Goal: Task Accomplishment & Management: Manage account settings

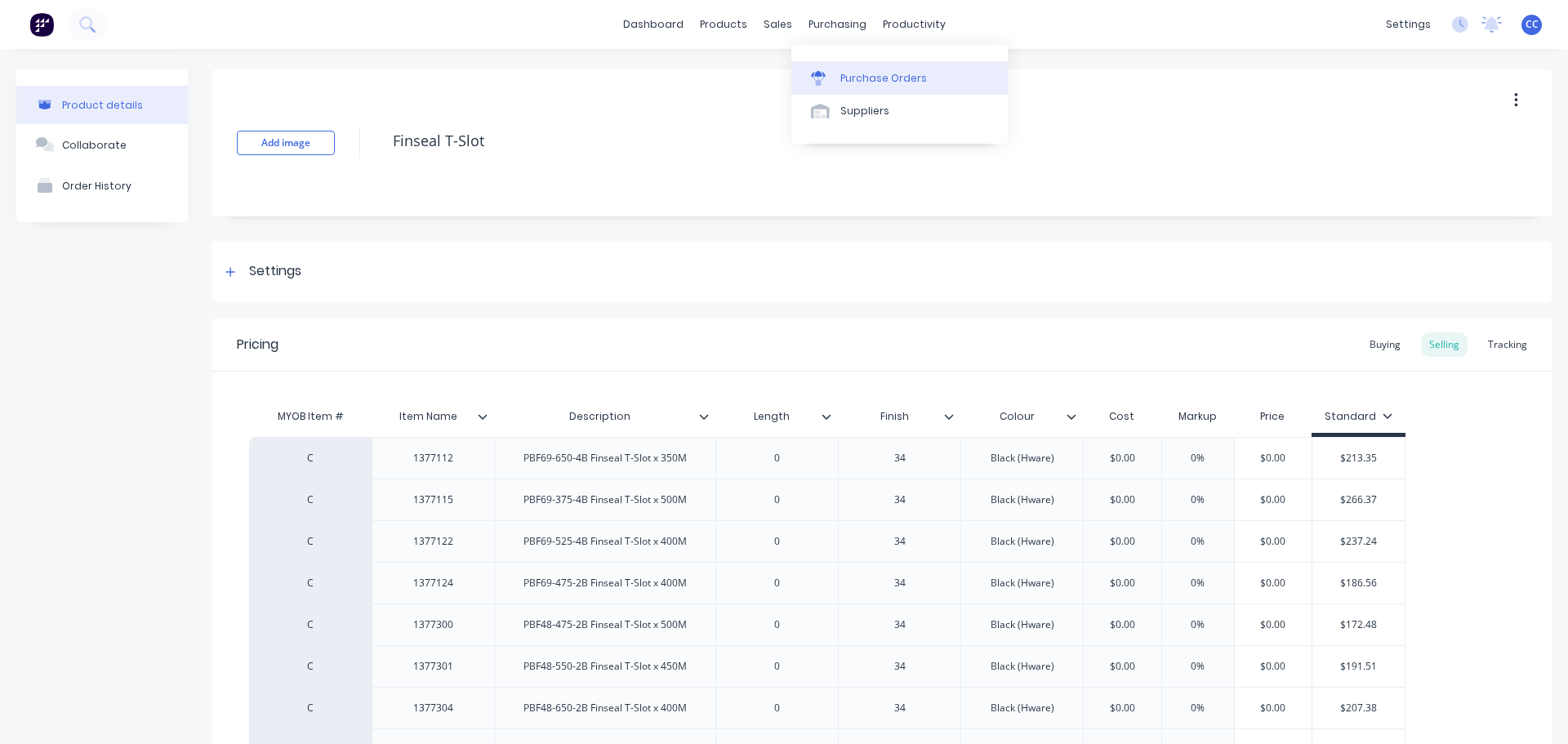
click at [849, 73] on div "Purchase Orders" at bounding box center [883, 78] width 86 height 15
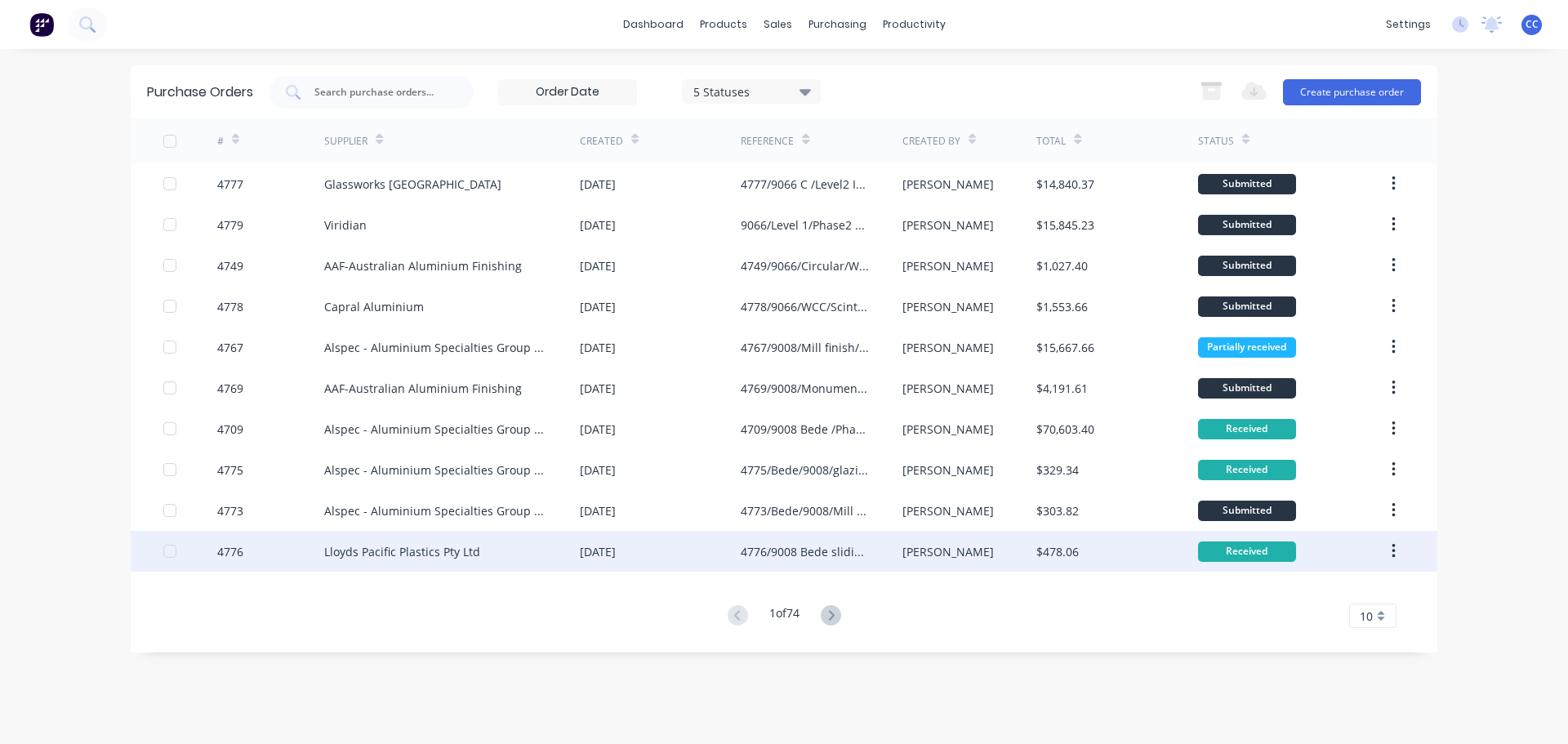
click at [1388, 551] on button "button" at bounding box center [1393, 551] width 38 height 30
click at [1296, 626] on div "Duplicate" at bounding box center [1335, 627] width 125 height 23
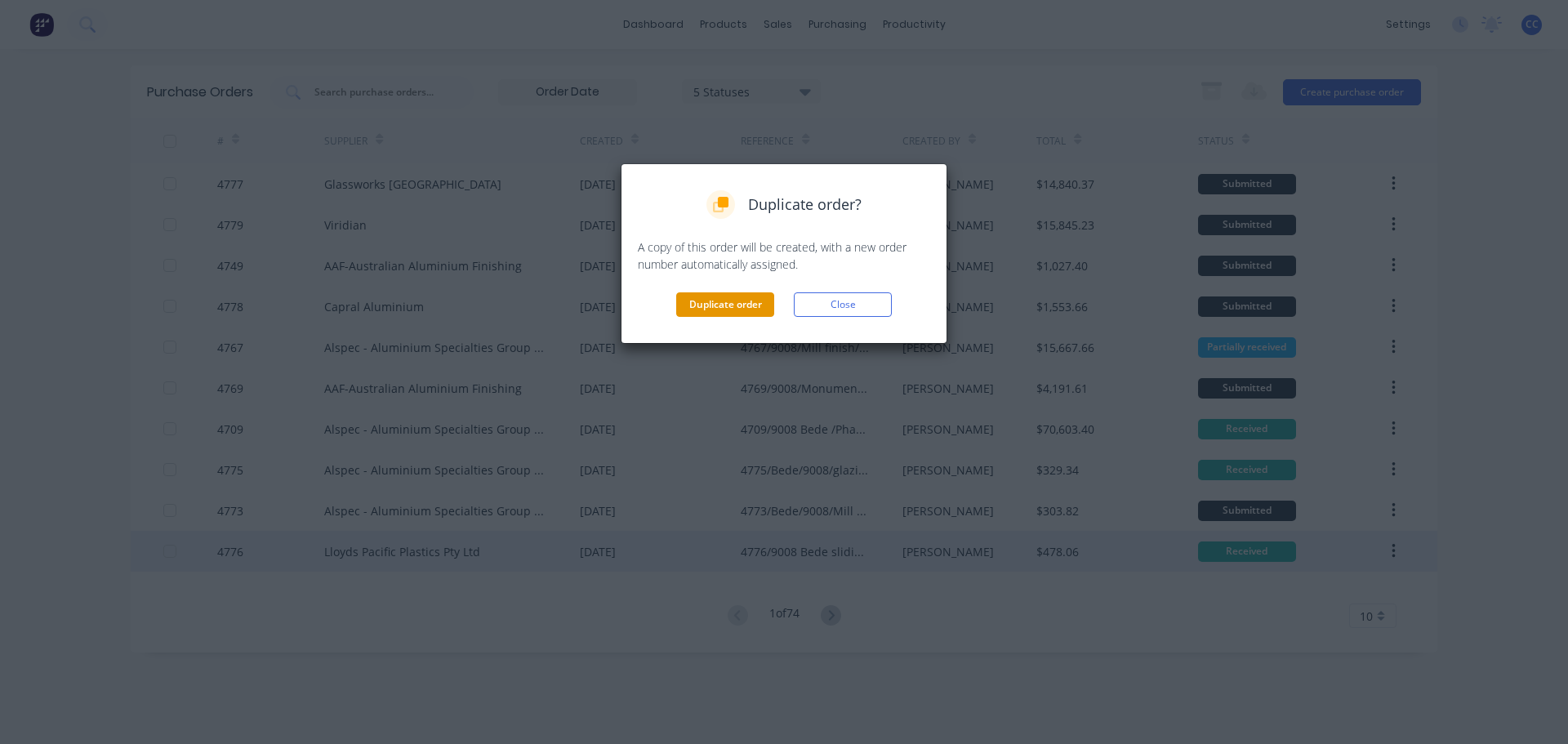
click at [733, 307] on button "Duplicate order" at bounding box center [725, 305] width 98 height 24
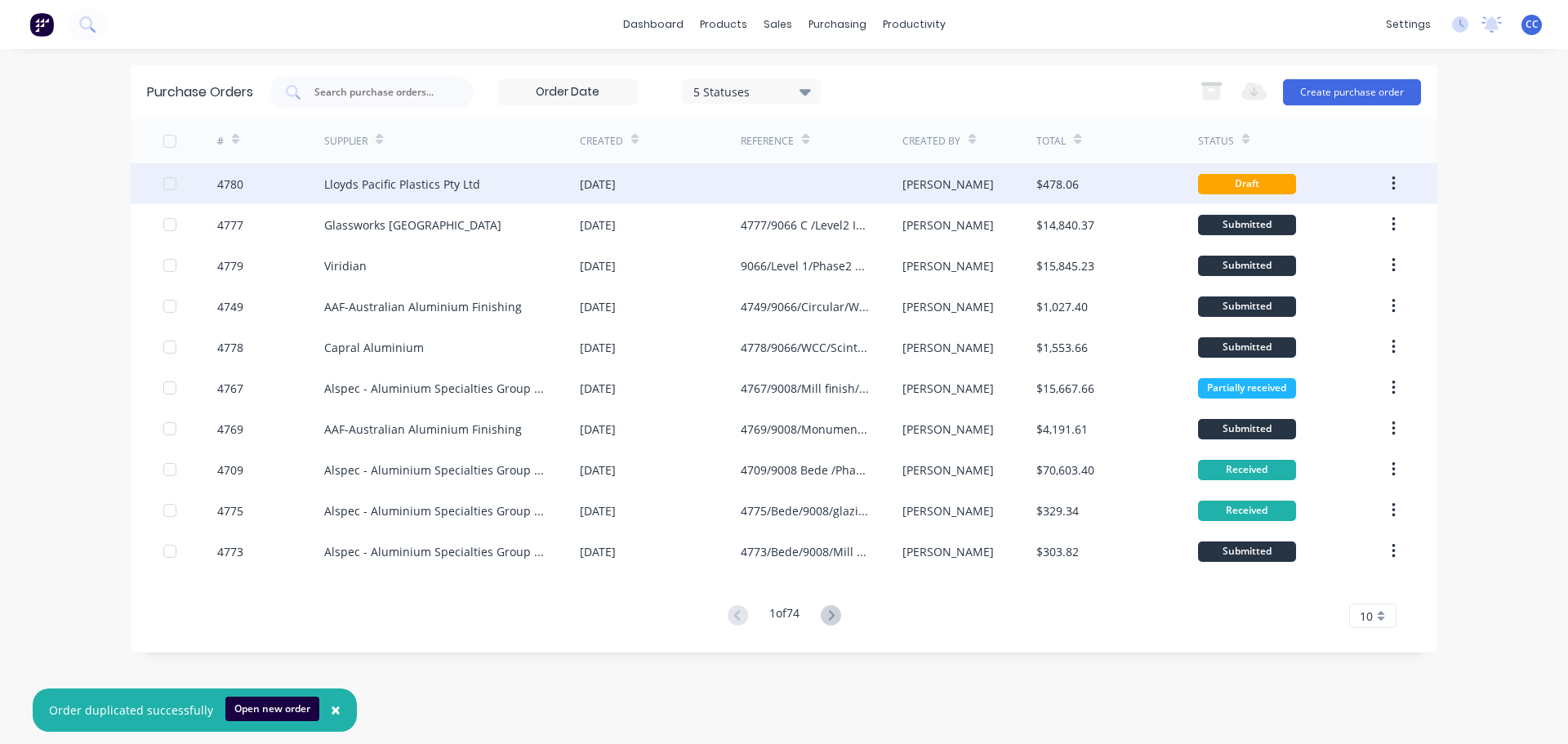
click at [459, 197] on div "Lloyds Pacific Plastics Pty Ltd" at bounding box center [452, 184] width 256 height 41
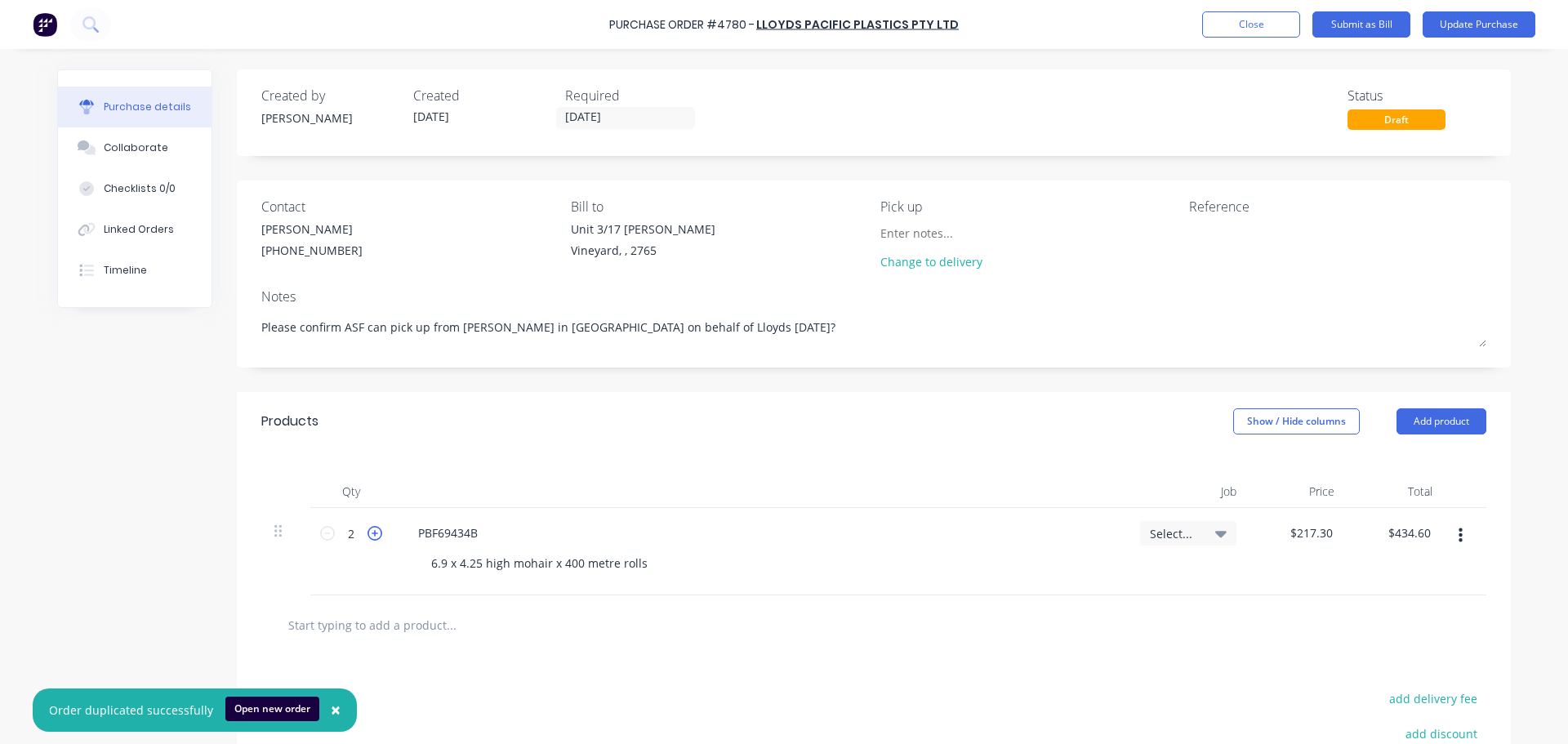
click at [369, 535] on icon at bounding box center [375, 534] width 15 height 15
type textarea "x"
type input "3"
type input "$651.90"
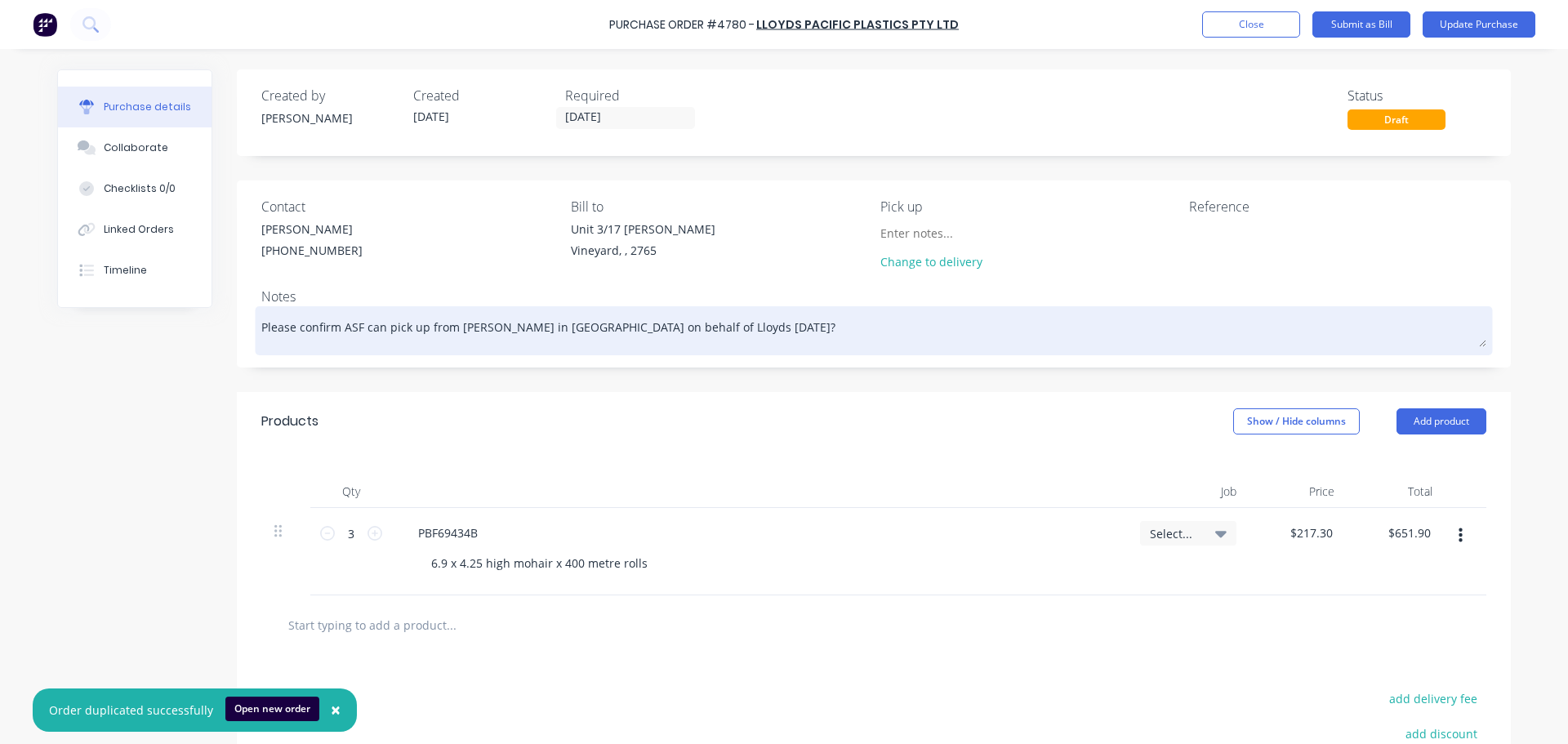
type textarea "x"
click at [696, 328] on textarea "Please confirm ASF can pick up from [PERSON_NAME] in [GEOGRAPHIC_DATA] on behal…" at bounding box center [874, 329] width 1225 height 37
type textarea "Please confirm ASF can pick up from [PERSON_NAME] in [GEOGRAPHIC_DATA] on behal…"
type textarea "x"
type textarea "Please confirm ASF can pick up from [PERSON_NAME] in [GEOGRAPHIC_DATA] on behal…"
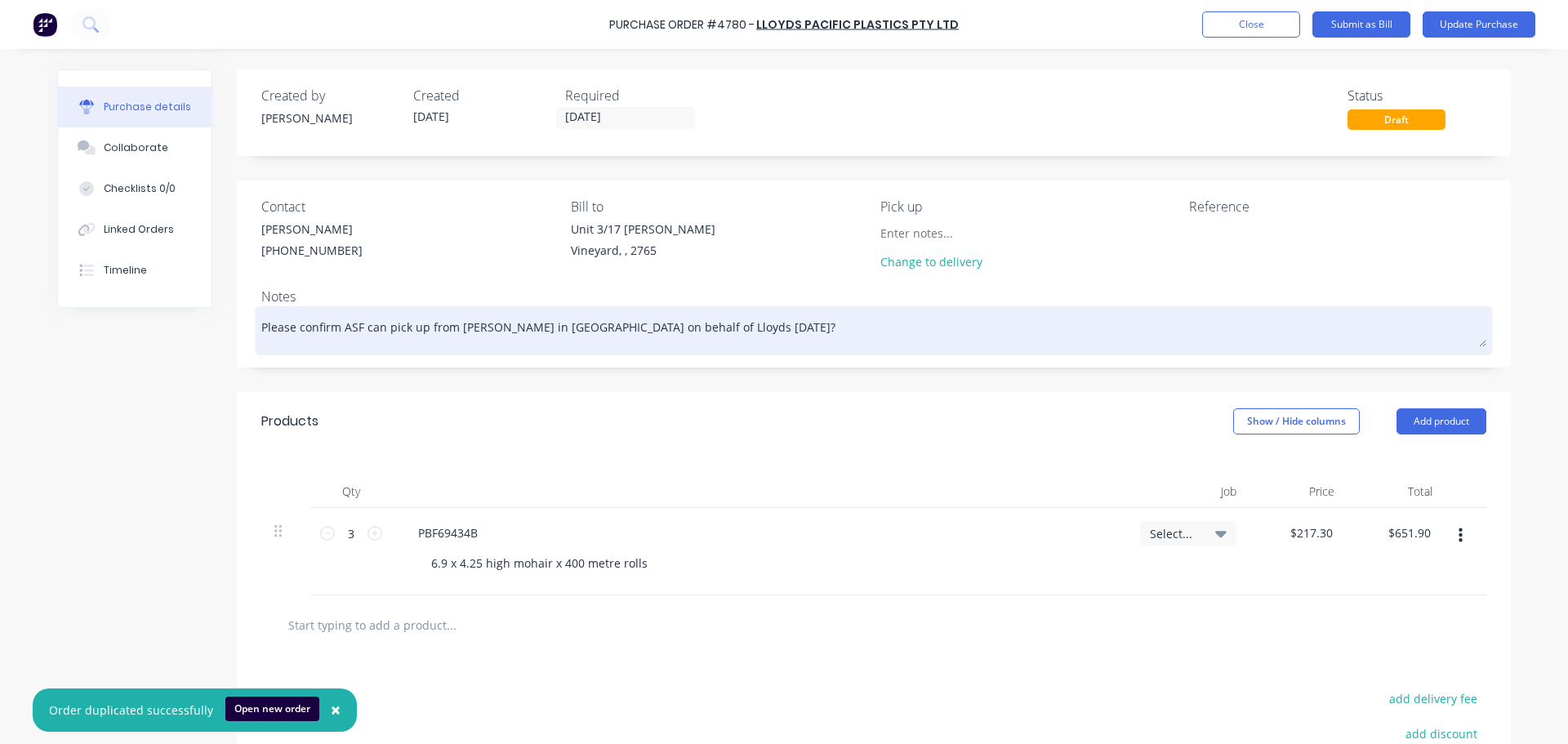
type textarea "x"
type textarea "Please confirm ASF can pick up from [PERSON_NAME] in [GEOGRAPHIC_DATA] on behal…"
type textarea "x"
type textarea "Please confirm ASF can pick up from [PERSON_NAME] in [GEOGRAPHIC_DATA] on behal…"
type textarea "x"
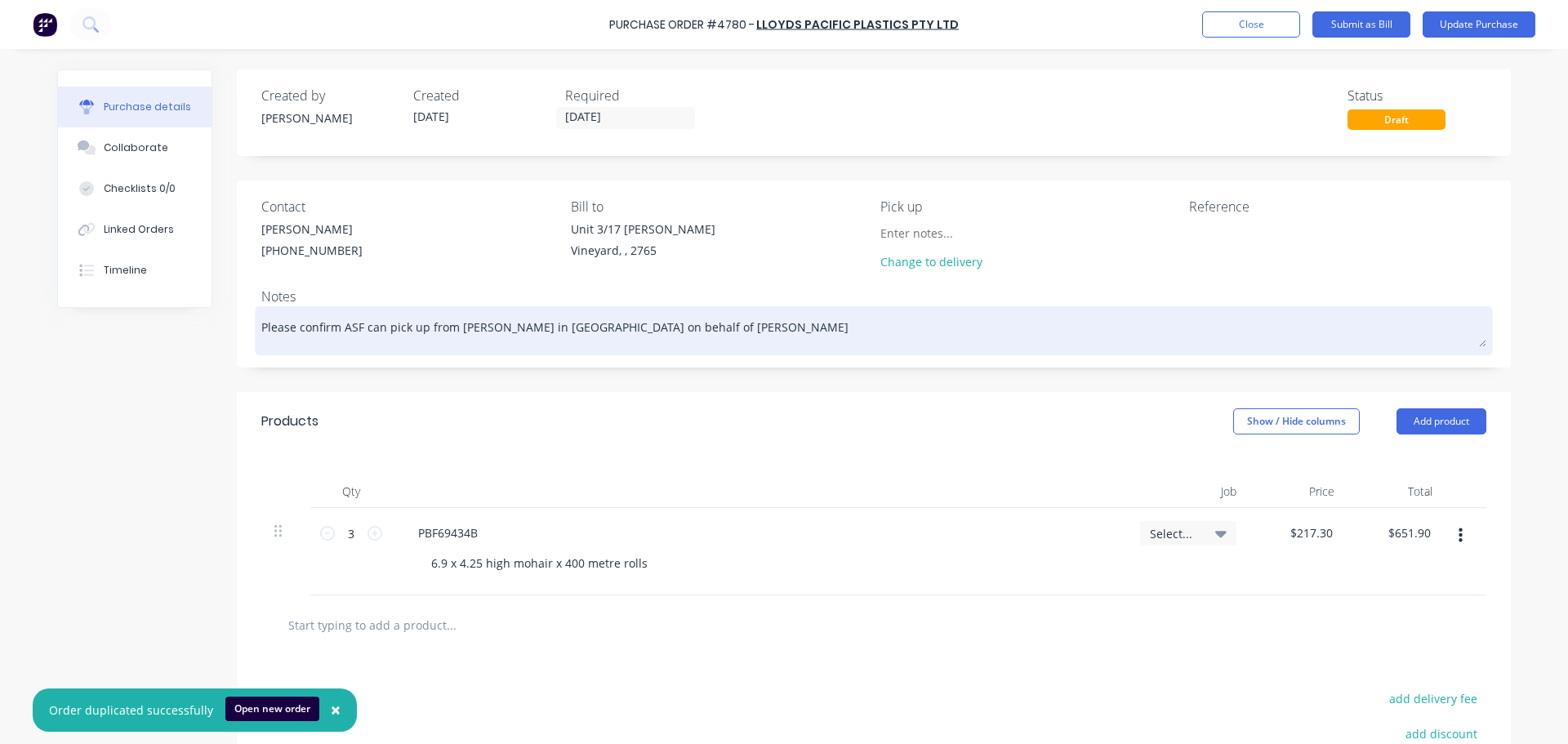
type textarea "Please confirm ASF can pick up from [PERSON_NAME] in [GEOGRAPHIC_DATA] on behal…"
type textarea "x"
type textarea "Please confirm ASF can pick up from [PERSON_NAME] in [GEOGRAPHIC_DATA] on behal…"
type textarea "x"
type textarea "Please confirm ASF can pick up from [PERSON_NAME] in [GEOGRAPHIC_DATA] on behal…"
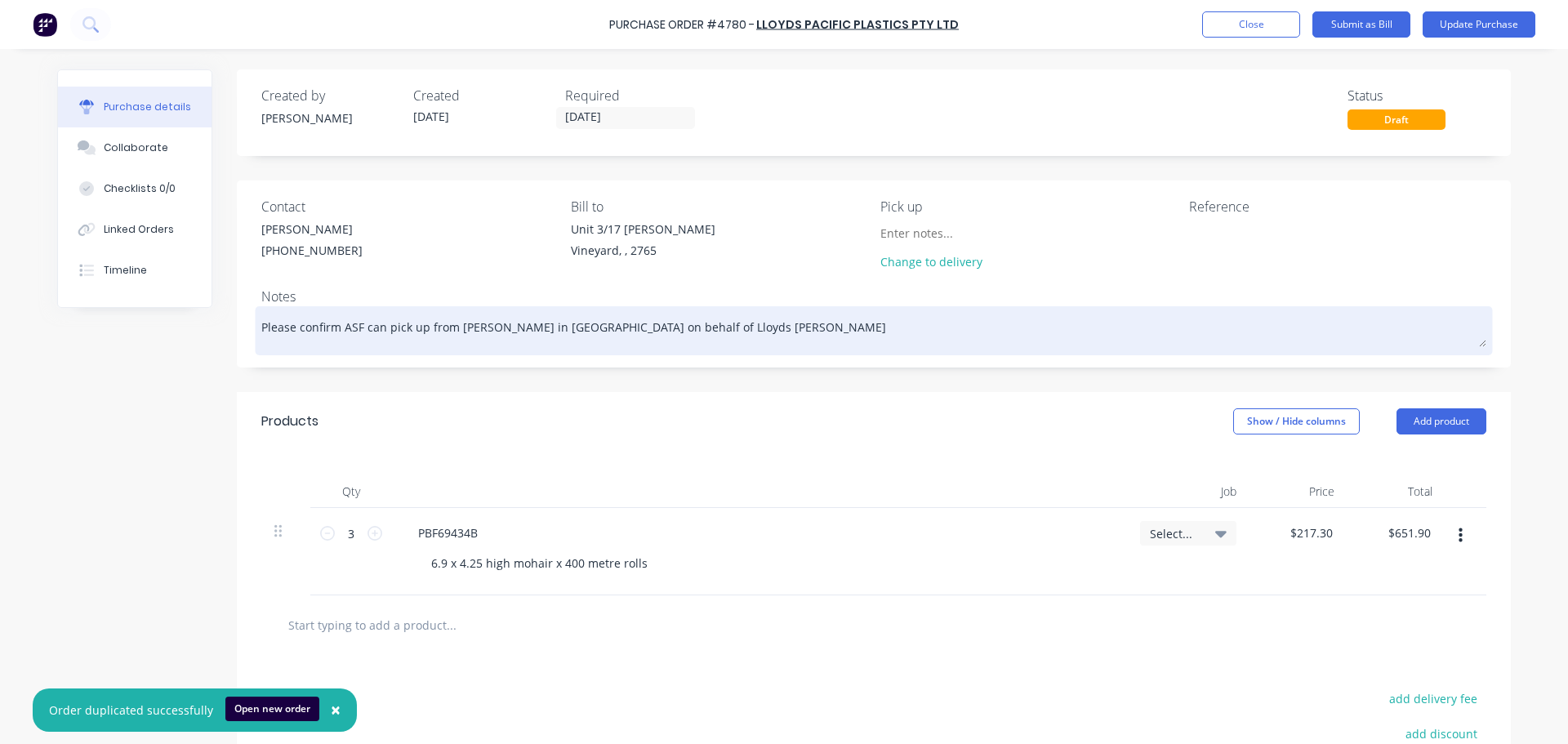
type textarea "x"
type textarea "Please confirm ASF can pick up from [PERSON_NAME] in [GEOGRAPHIC_DATA] on behal…"
type textarea "x"
type textarea "Please confirm ASF can pick up from [PERSON_NAME] in [GEOGRAPHIC_DATA] on behal…"
type textarea "x"
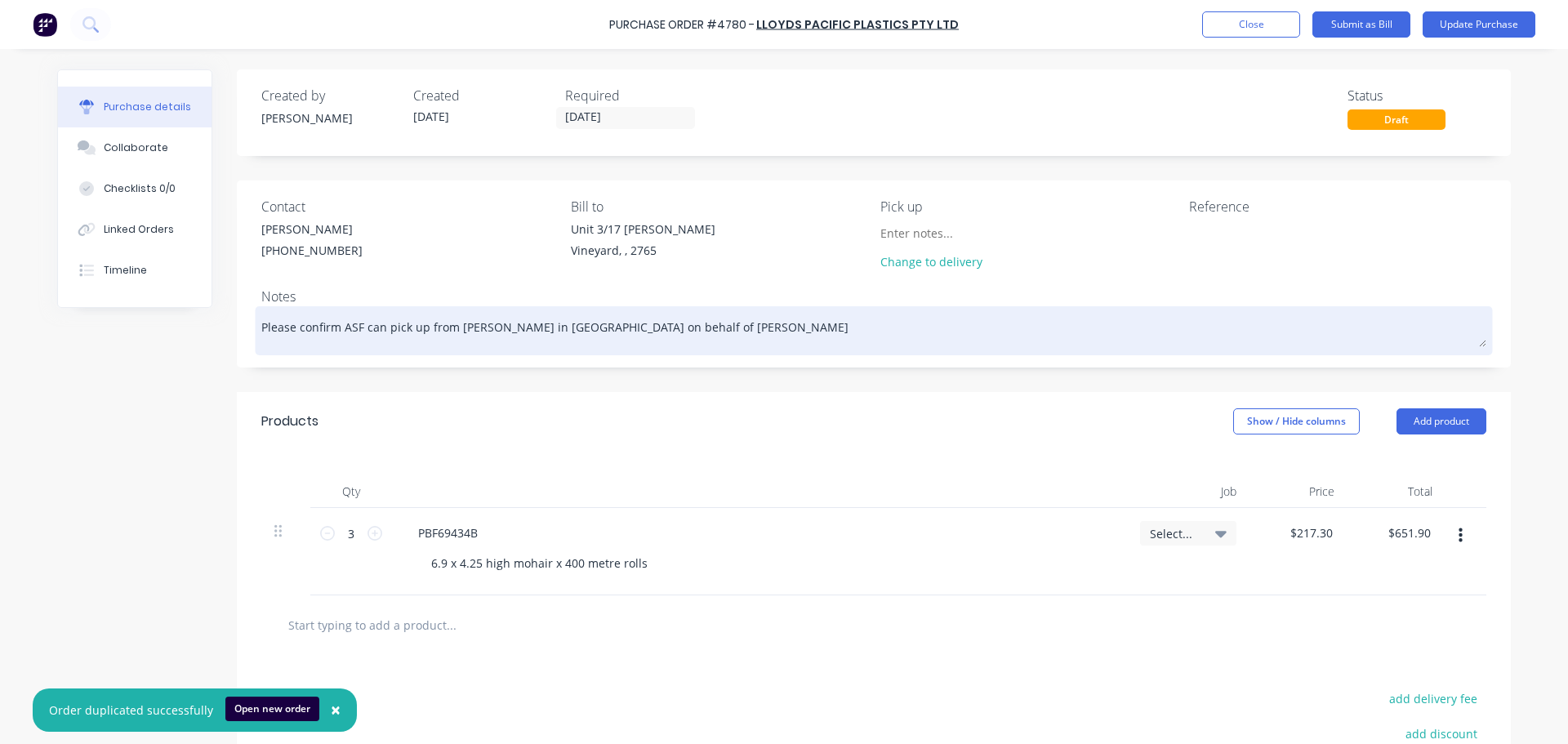
type textarea "Please confirm ASF can pick up from [PERSON_NAME] in [GEOGRAPHIC_DATA] on behal…"
type textarea "x"
type textarea "Please confirm ASF can pick up from [PERSON_NAME] in [GEOGRAPHIC_DATA] on behal…"
type textarea "x"
type textarea "Please confirm ASF can pick up from [PERSON_NAME] in [GEOGRAPHIC_DATA] on behal…"
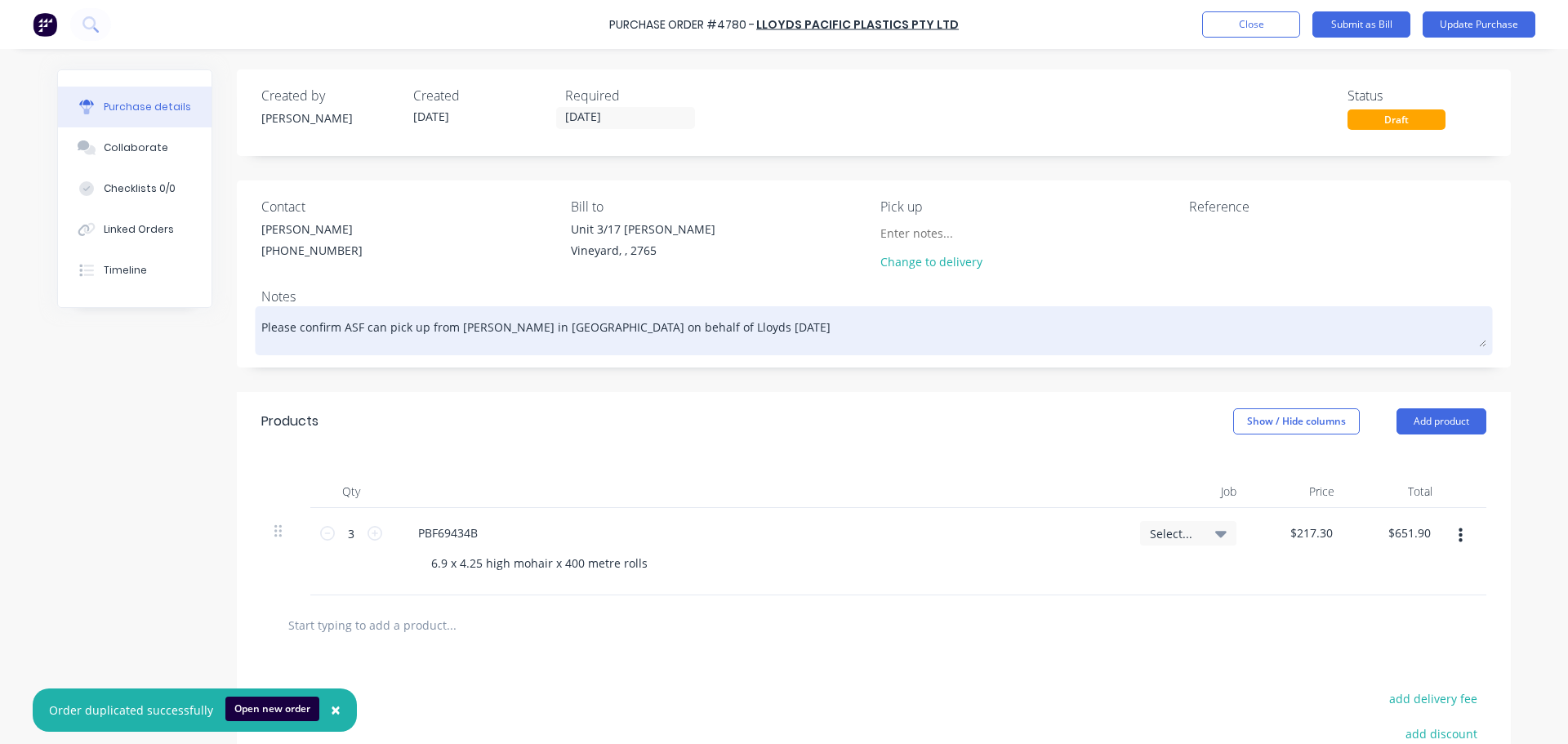
type textarea "x"
type textarea "Please confirm ASF can pick up from [PERSON_NAME] in [GEOGRAPHIC_DATA] on behal…"
type textarea "x"
type textarea "Please confirm ASF can pick up from [PERSON_NAME] in [GEOGRAPHIC_DATA] on behal…"
type textarea "x"
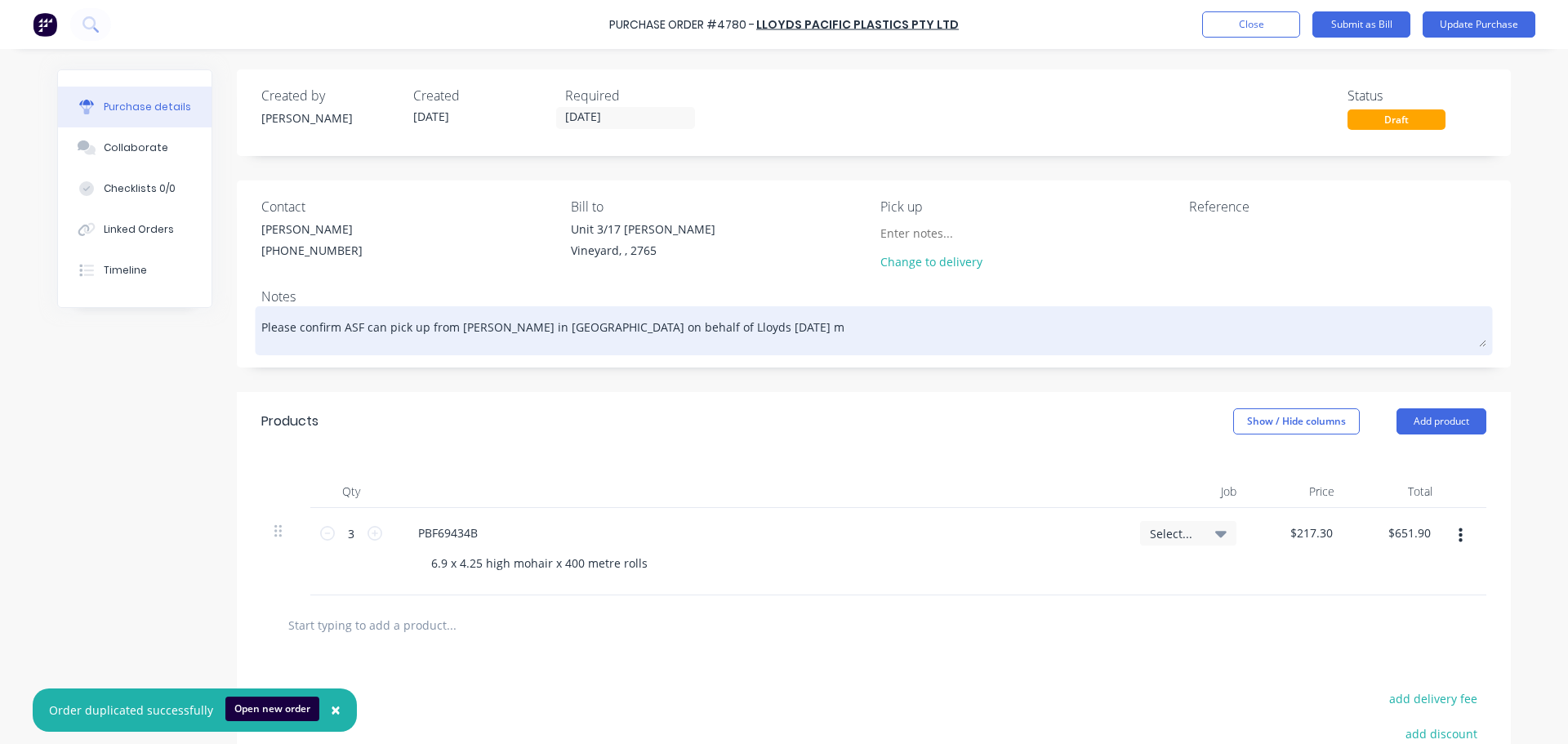
type textarea "Please confirm ASF can pick up from [PERSON_NAME] in [GEOGRAPHIC_DATA] on behal…"
type textarea "x"
type textarea "Please confirm ASF can pick up from [PERSON_NAME] in [GEOGRAPHIC_DATA] on behal…"
type textarea "x"
type textarea "Please confirm ASF can pick up from [PERSON_NAME] in [GEOGRAPHIC_DATA] on behal…"
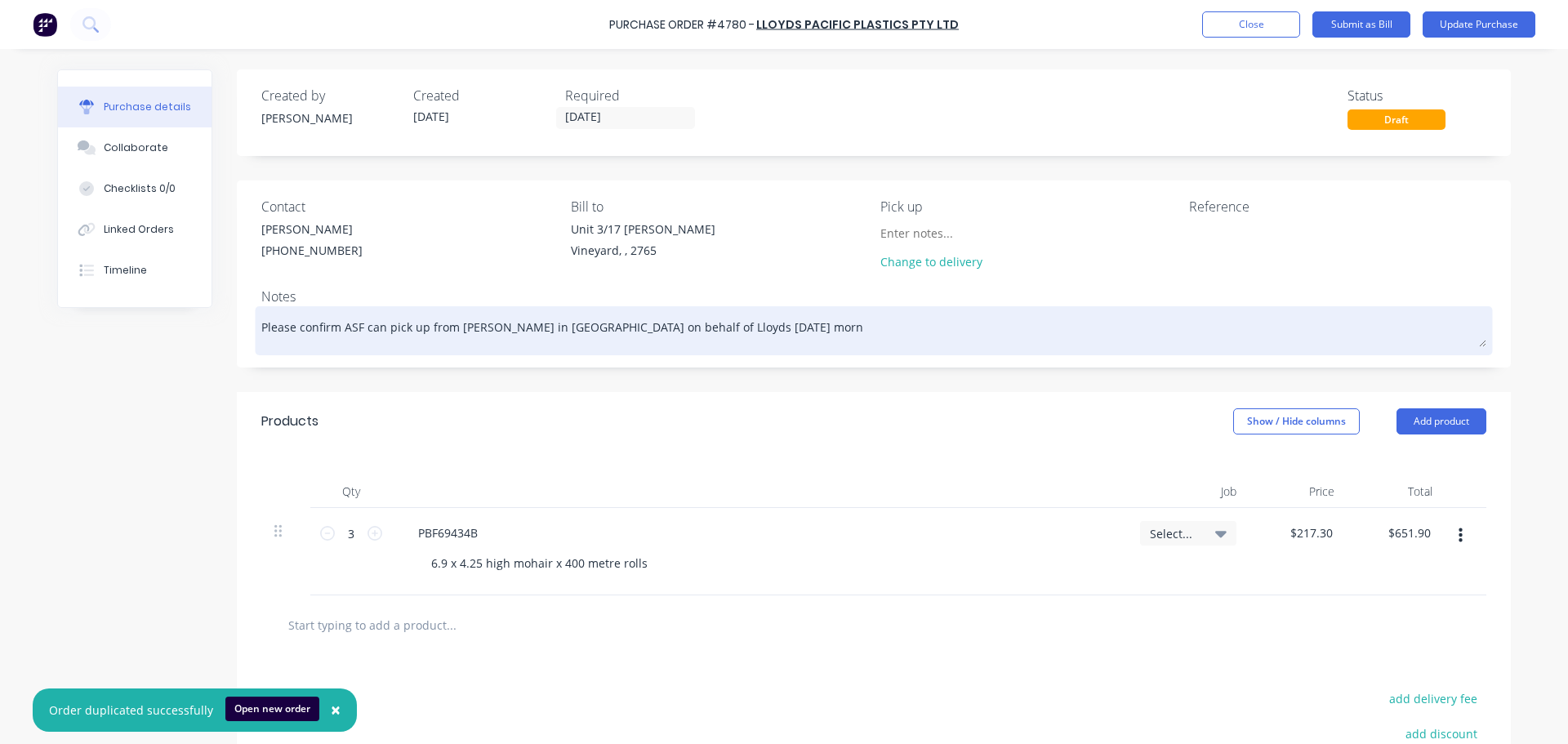
type textarea "x"
type textarea "Please confirm ASF can pick up from [PERSON_NAME] in [GEOGRAPHIC_DATA] on behal…"
type textarea "x"
type textarea "Please confirm ASF can pick up from [PERSON_NAME] in [GEOGRAPHIC_DATA] on behal…"
type textarea "x"
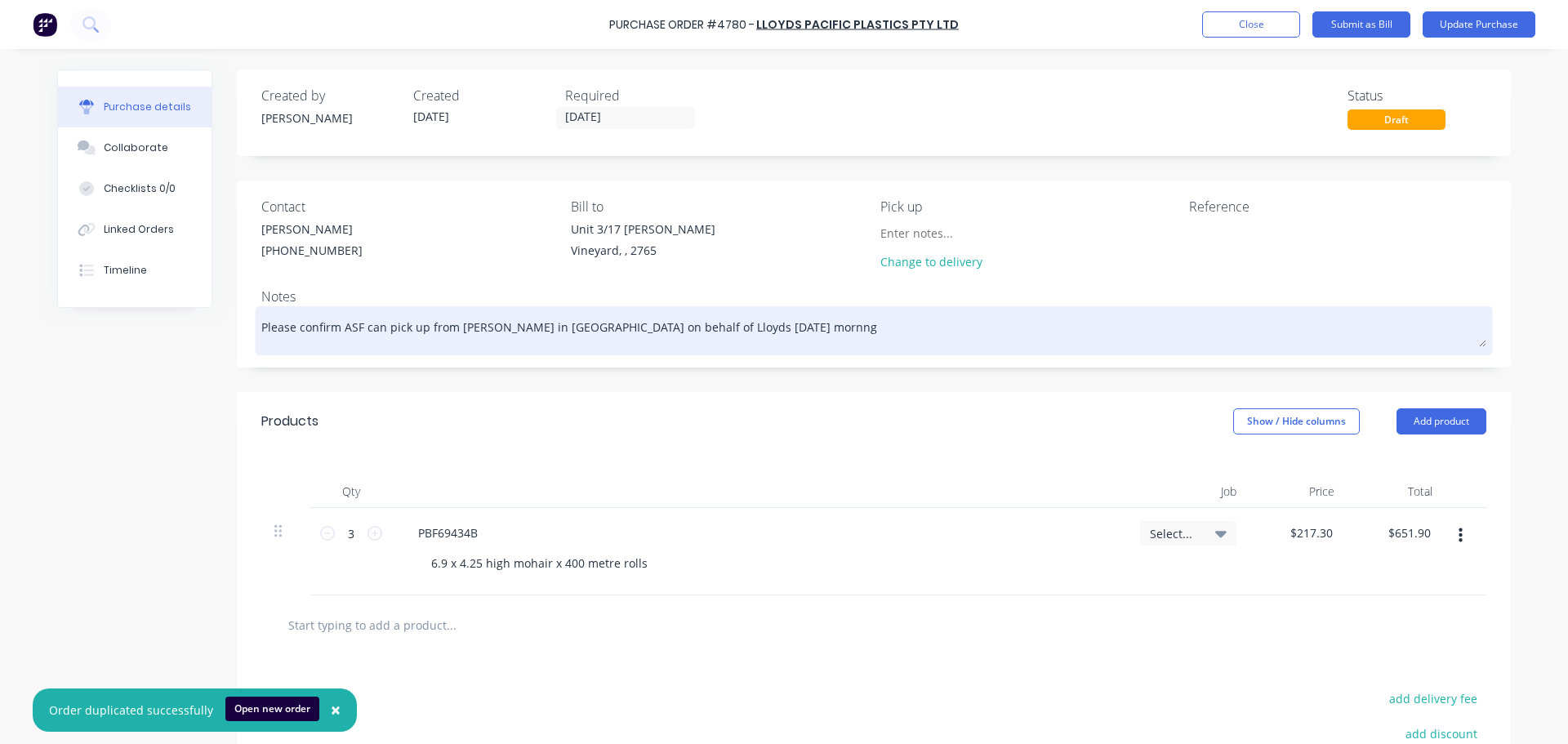
type textarea "Please confirm ASF can pick up from [PERSON_NAME] in [GEOGRAPHIC_DATA] on behal…"
type textarea "x"
type textarea "Please confirm ASF can pick up from [PERSON_NAME] in [GEOGRAPHIC_DATA] on behal…"
type textarea "x"
type textarea "Please confirm ASF can pick up from [PERSON_NAME] in [GEOGRAPHIC_DATA] on behal…"
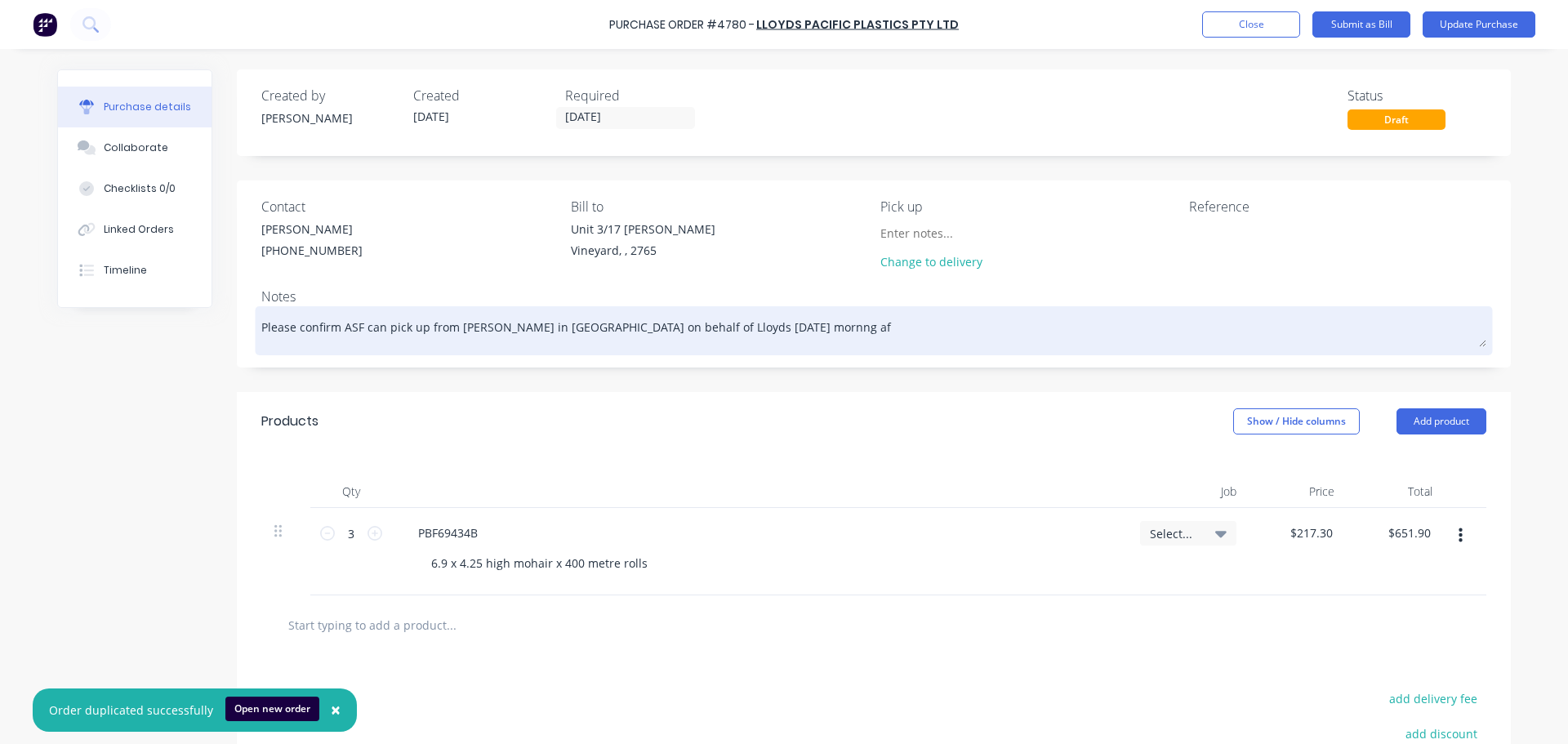
type textarea "x"
type textarea "Please confirm ASF can pick up from [PERSON_NAME] in [GEOGRAPHIC_DATA] on behal…"
type textarea "x"
type textarea "Please confirm ASF can pick up from [PERSON_NAME] in [GEOGRAPHIC_DATA] on behal…"
type textarea "x"
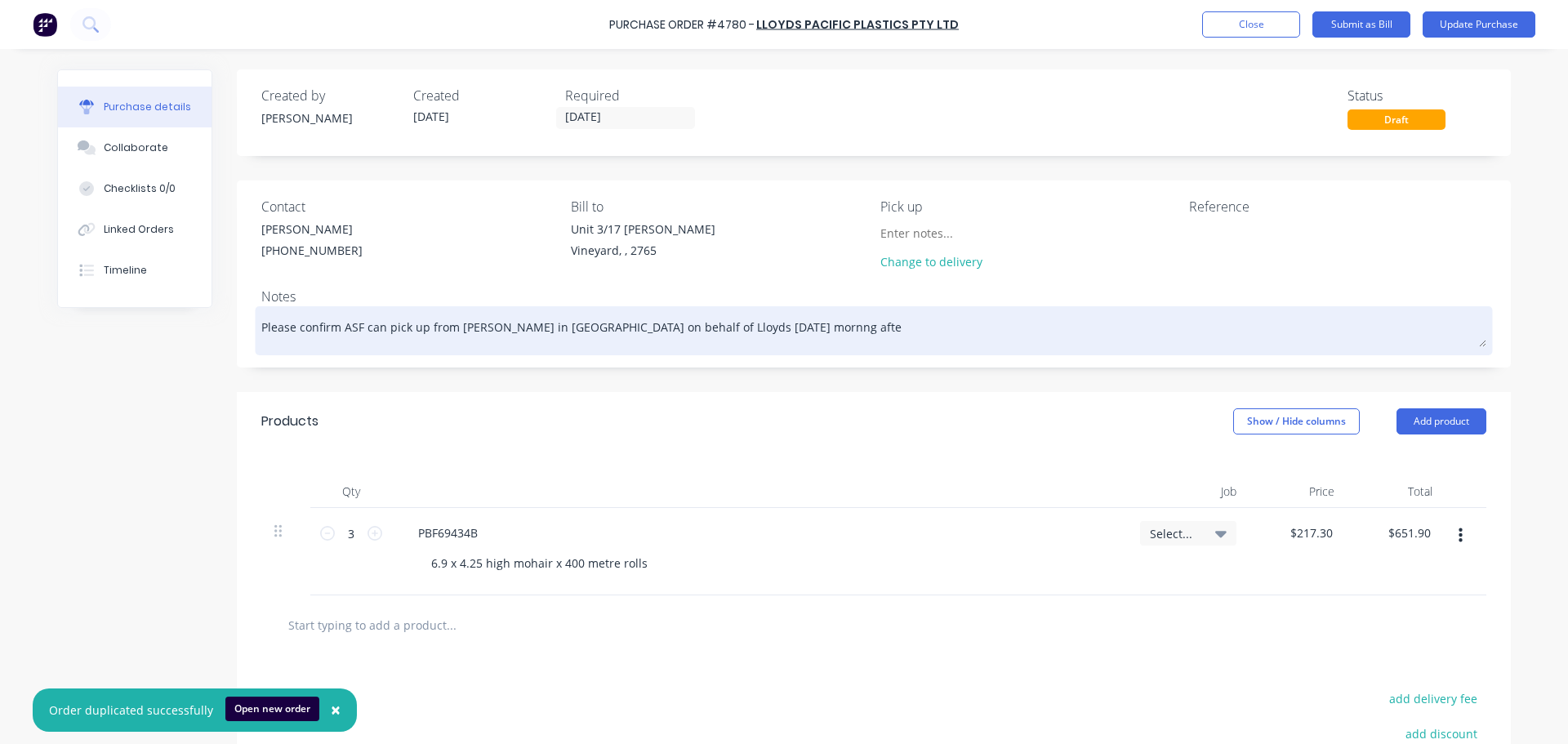
type textarea "Please confirm ASF can pick up from [PERSON_NAME] in [GEOGRAPHIC_DATA] on behal…"
type textarea "x"
type textarea "Please confirm ASF can pick up from [PERSON_NAME] in [GEOGRAPHIC_DATA] on behal…"
type textarea "x"
type textarea "Please confirm ASF can pick up from [PERSON_NAME] in [GEOGRAPHIC_DATA] on behal…"
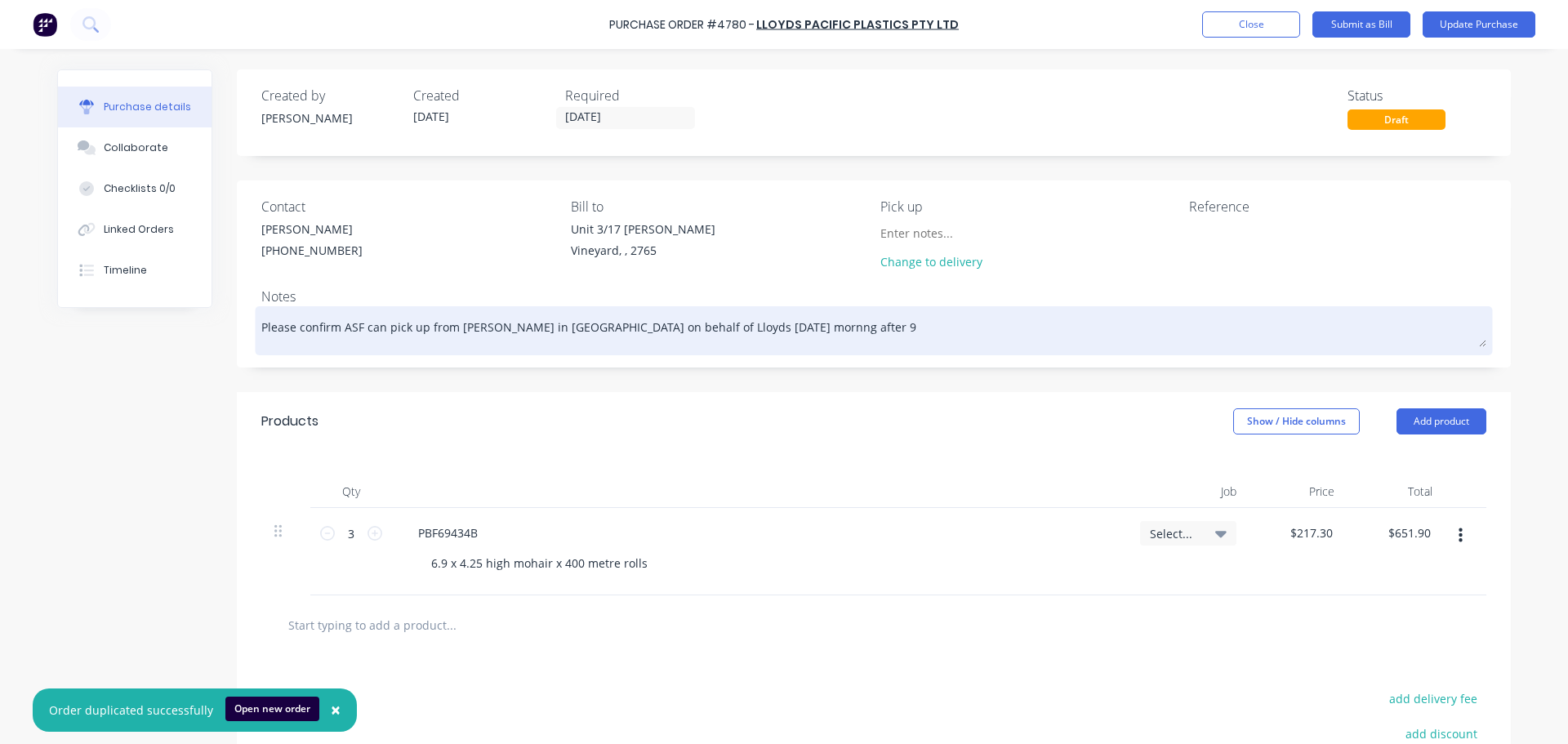
type textarea "x"
type textarea "Please confirm ASF can pick up from [PERSON_NAME] in [GEOGRAPHIC_DATA] on behal…"
type textarea "x"
type textarea "Please confirm ASF can pick up from [PERSON_NAME] in [GEOGRAPHIC_DATA] on behal…"
type textarea "x"
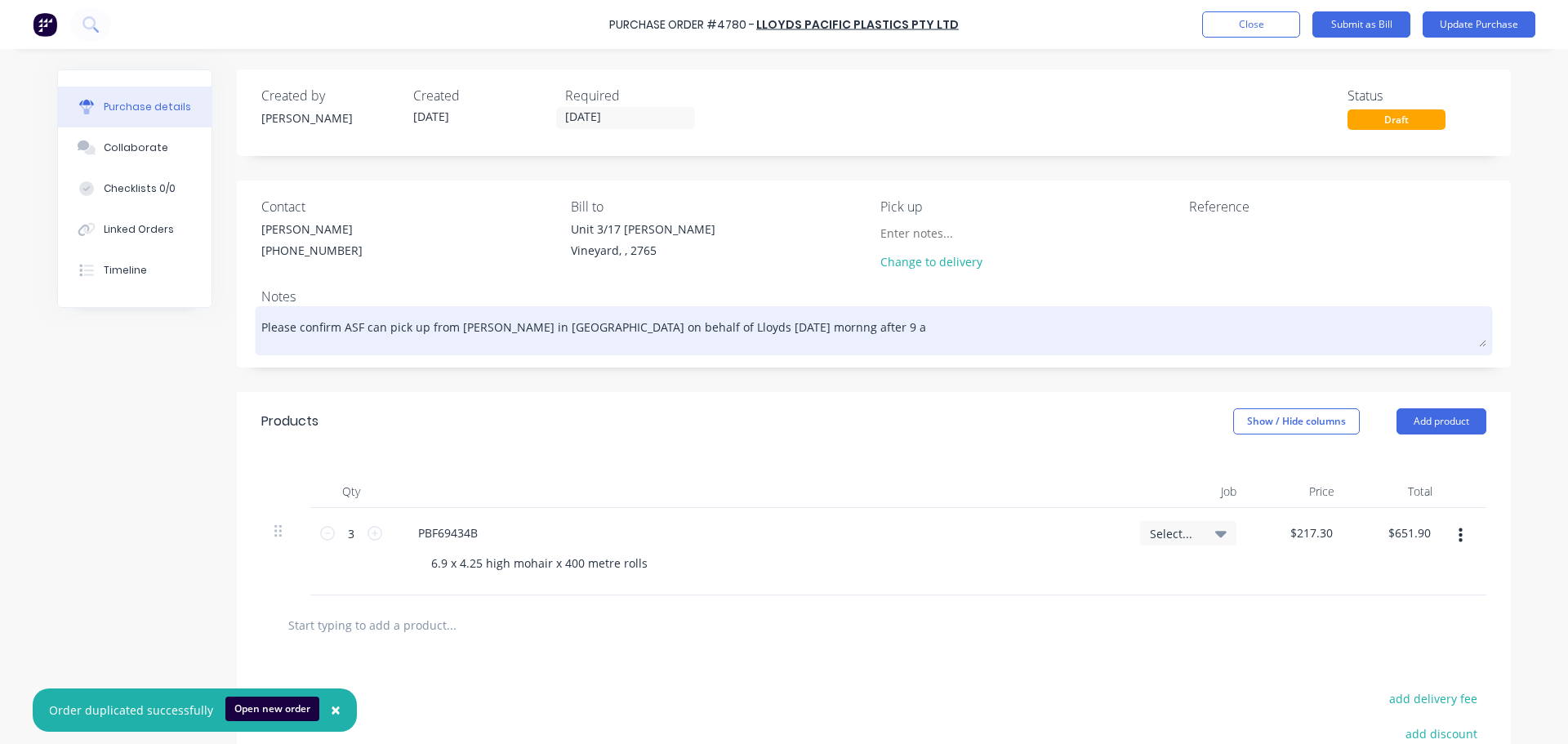
type textarea "Please confirm ASF can pick up from [PERSON_NAME] in [GEOGRAPHIC_DATA] on behal…"
type textarea "x"
click at [744, 326] on textarea "Please confirm ASF can pick up from [PERSON_NAME] in [GEOGRAPHIC_DATA] on behal…" at bounding box center [874, 329] width 1225 height 37
type textarea "Please confirm ASF can pick up from [PERSON_NAME] in [GEOGRAPHIC_DATA] on behal…"
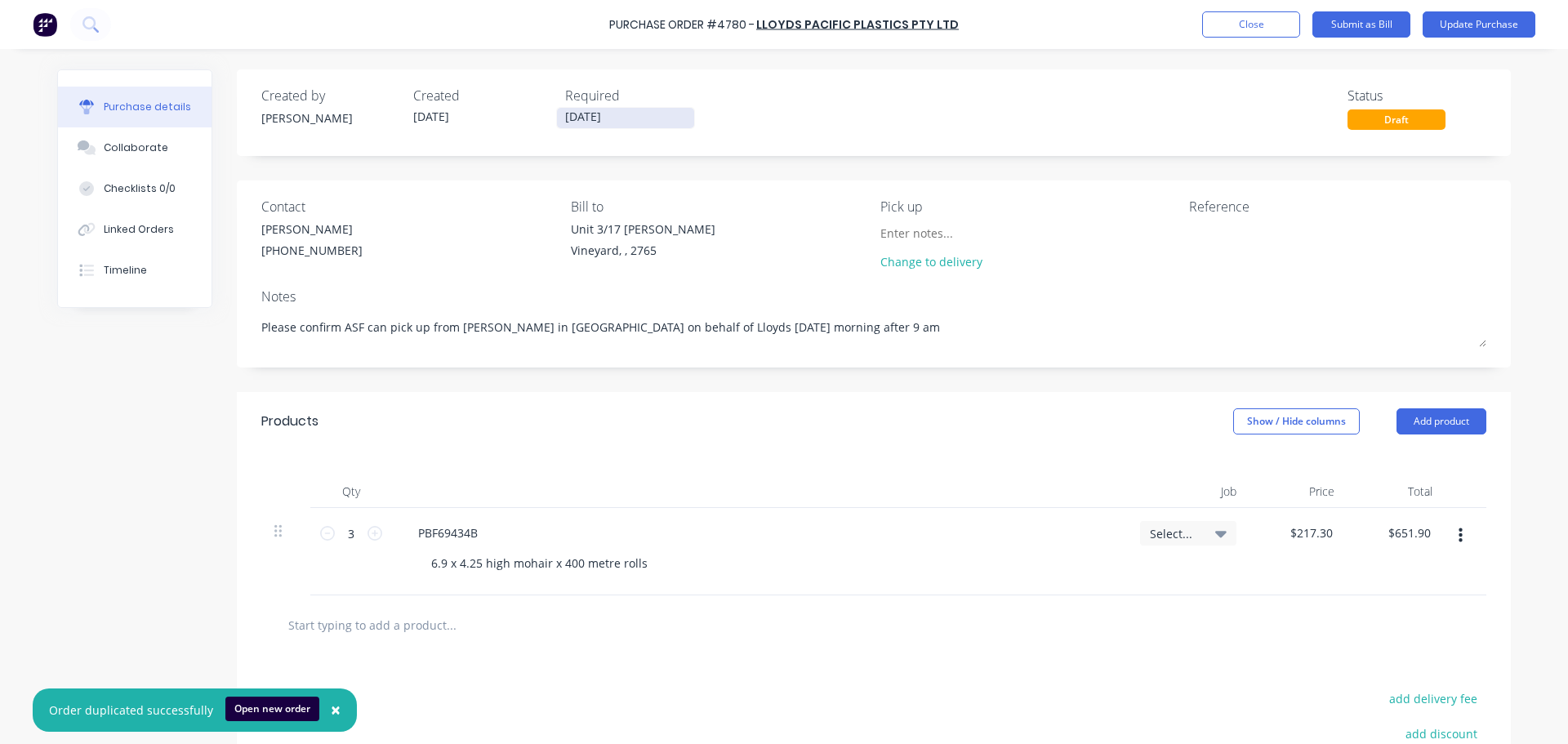
type textarea "x"
type textarea "Please confirm ASF can pick up from [PERSON_NAME] in [GEOGRAPHIC_DATA] on behal…"
type textarea "x"
type textarea "Please confirm ASF can pick up from [PERSON_NAME] in [GEOGRAPHIC_DATA] on behal…"
click at [578, 117] on input "[DATE]" at bounding box center [626, 118] width 138 height 20
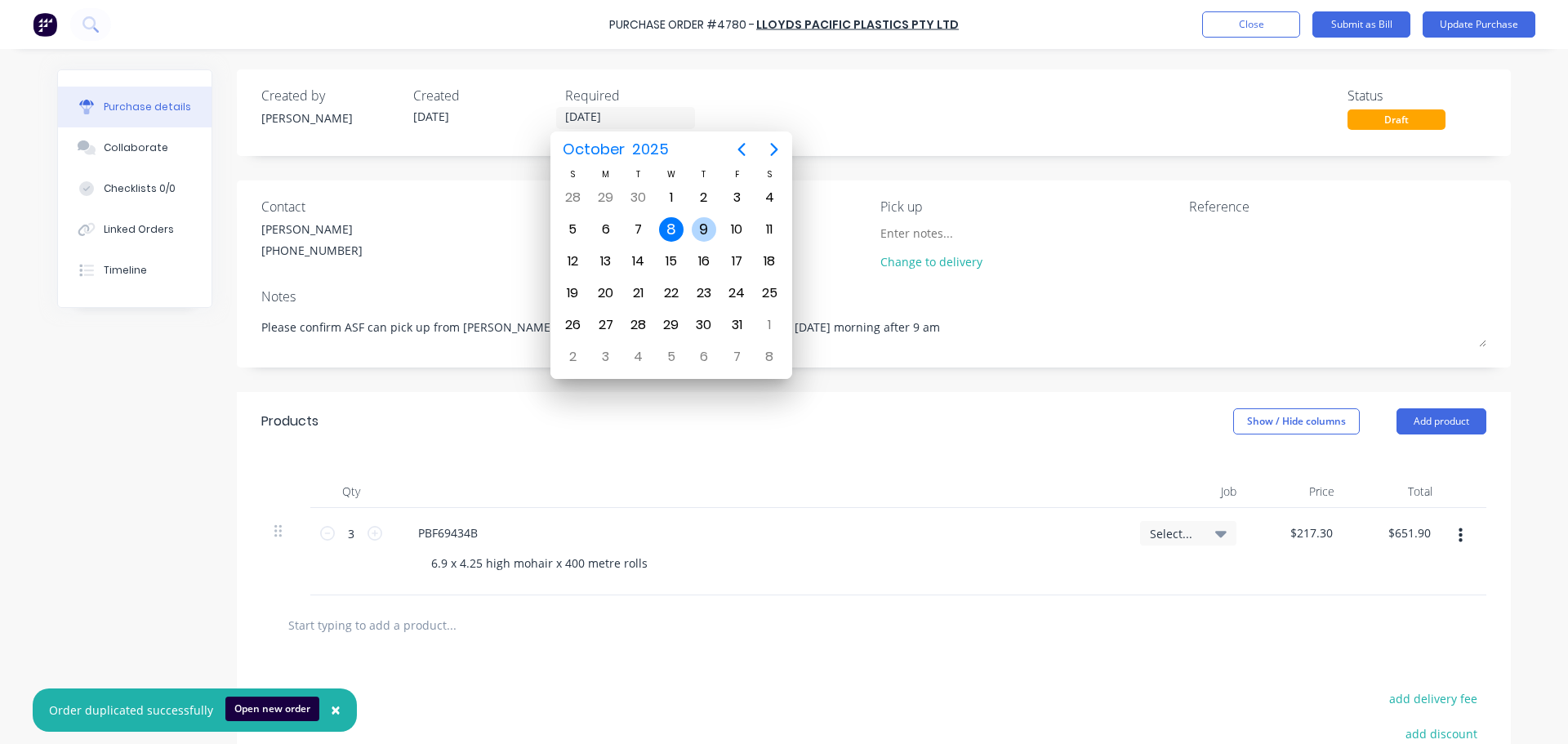
click at [703, 222] on div "9" at bounding box center [704, 230] width 24 height 24
type textarea "x"
type input "[DATE]"
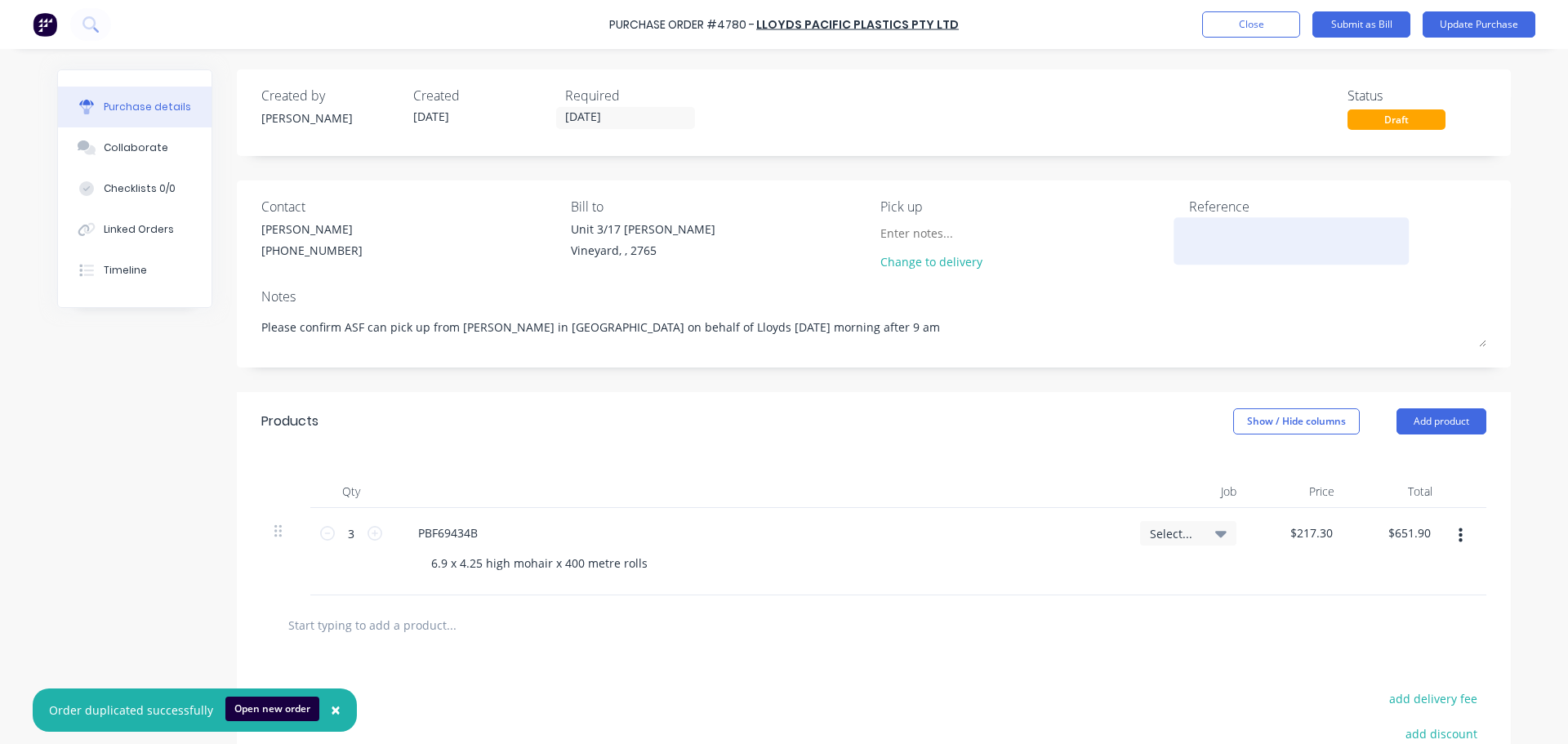
click at [1213, 241] on textarea at bounding box center [1291, 239] width 204 height 37
type textarea "x"
type textarea "478"
type textarea "x"
type textarea "4780/"
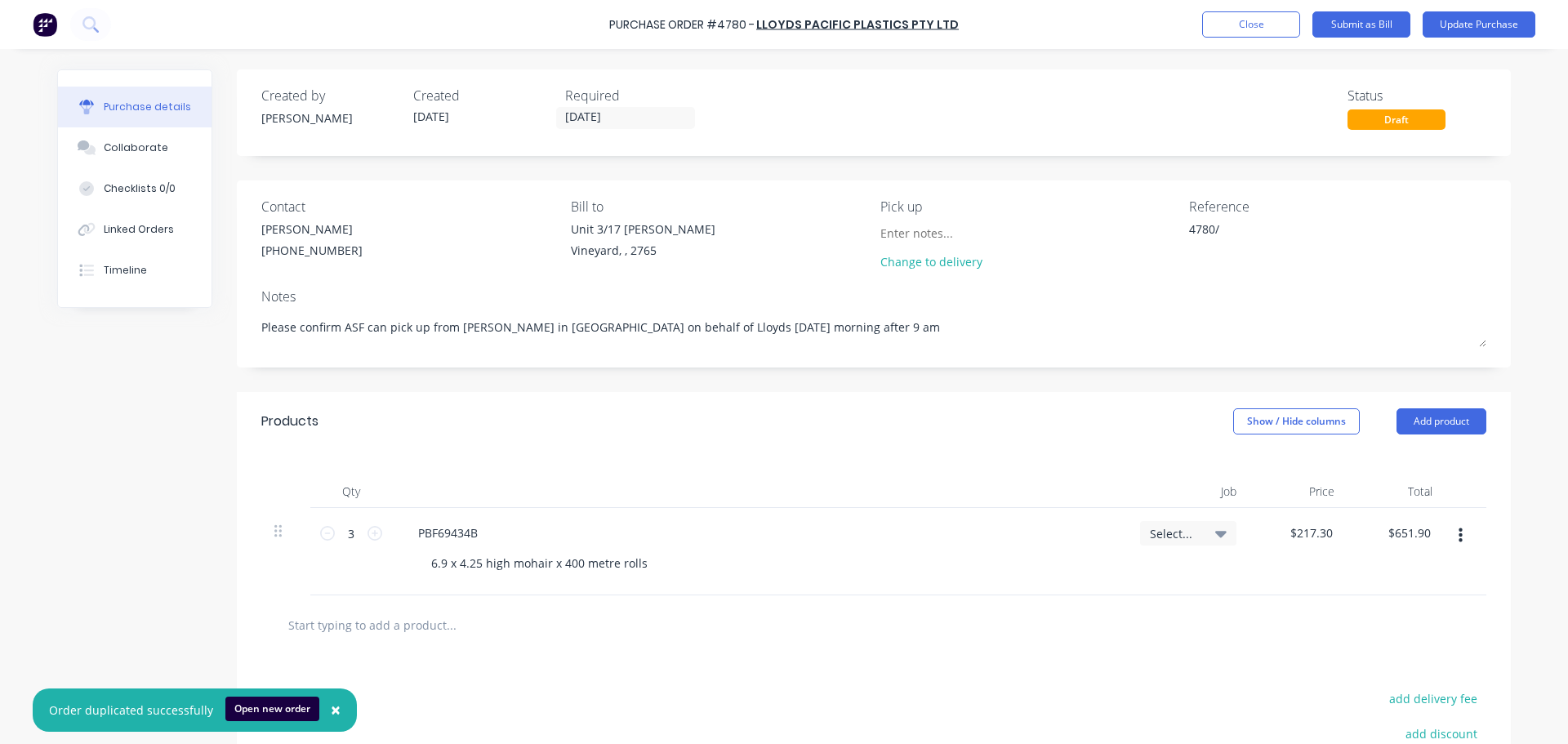
type textarea "x"
type textarea "4780/"
type textarea "x"
type textarea "4780/"
click at [1218, 228] on textarea "4780/" at bounding box center [1291, 239] width 204 height 37
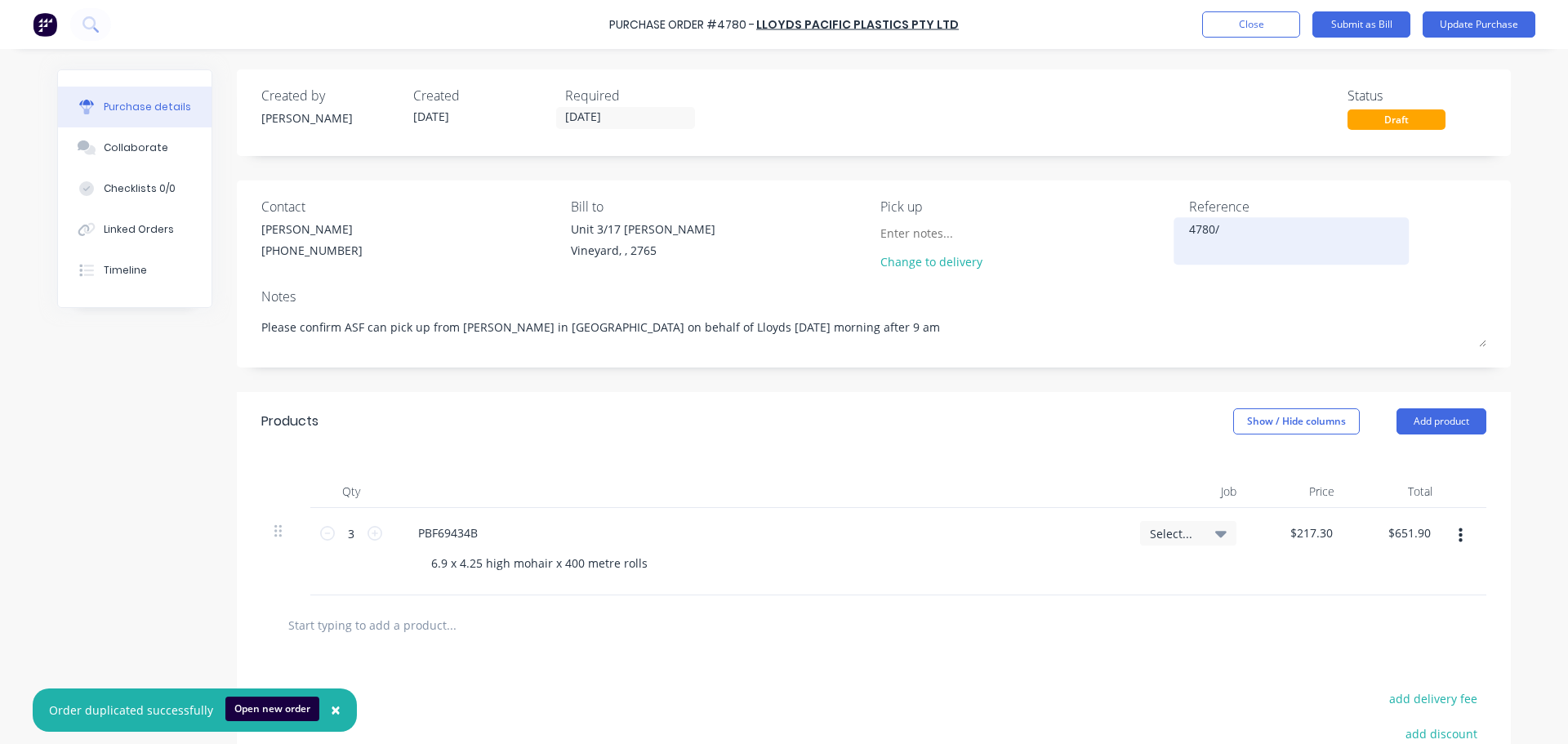
type textarea "x"
type textarea "4780/9"
type textarea "x"
type textarea "4780/90"
type textarea "x"
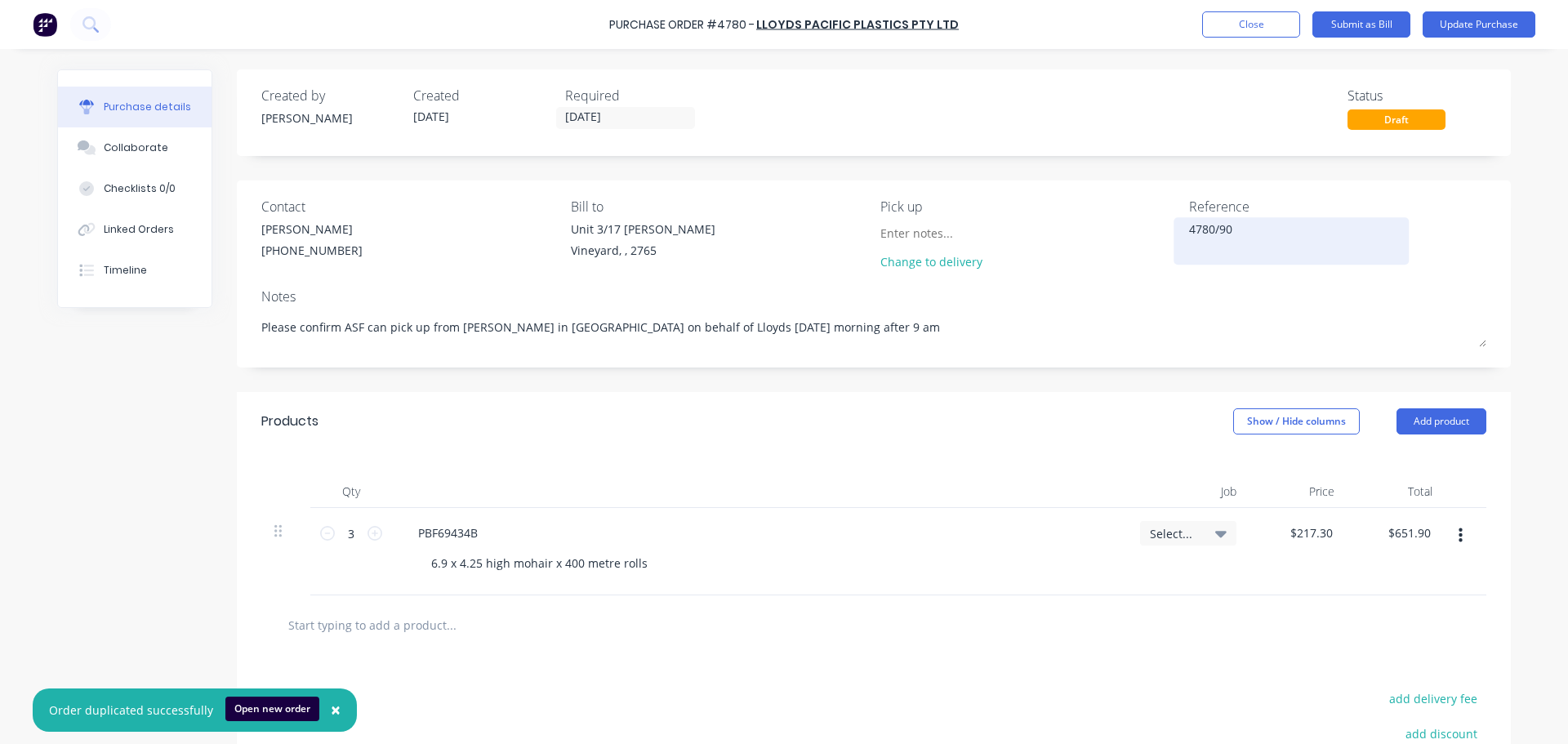
type textarea "4780/900"
type textarea "x"
type textarea "4780/9008"
type textarea "x"
type textarea "4780/9008"
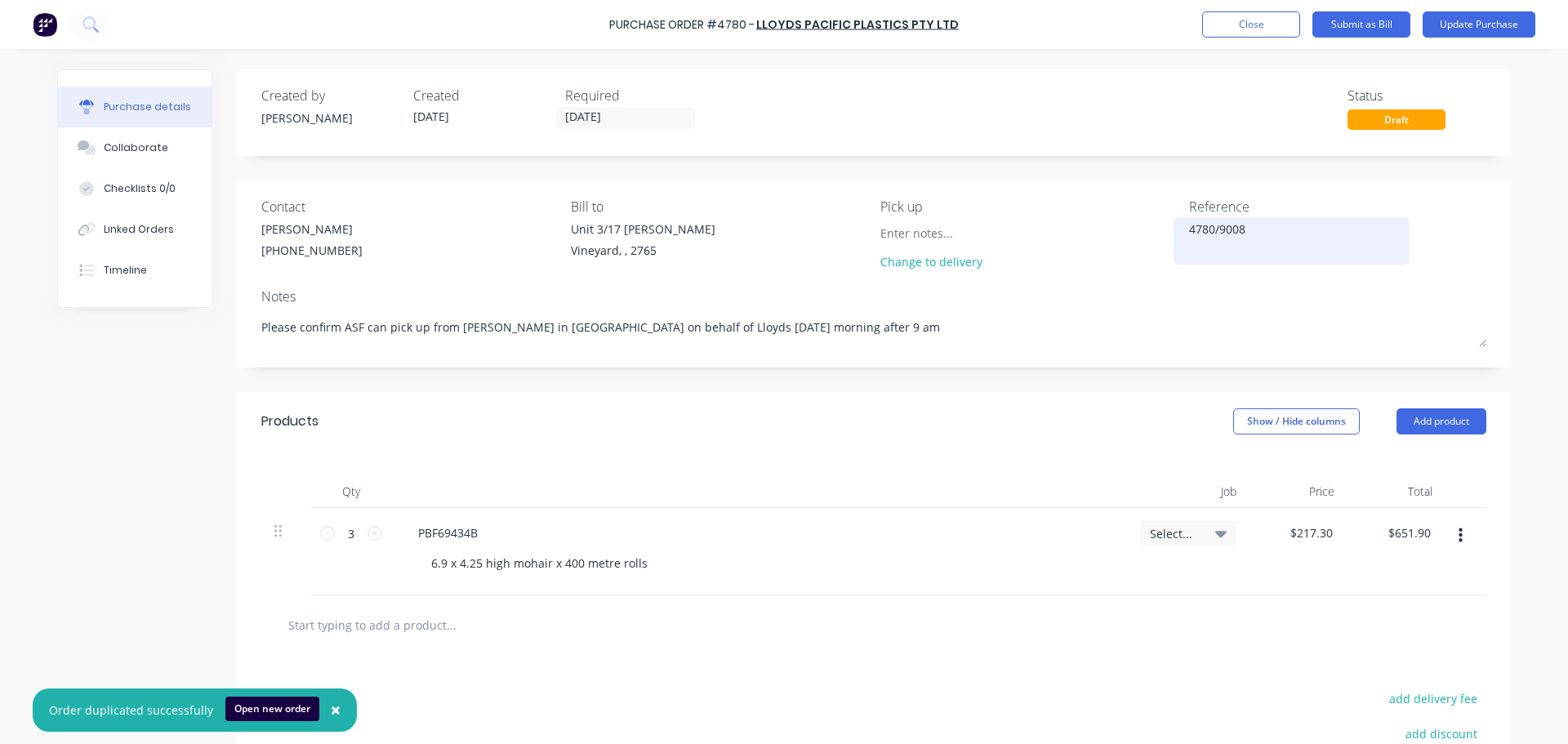
type textarea "x"
type textarea "4780/9008 Mohai"
type textarea "x"
type textarea "4780/9008 Mohair door"
type textarea "x"
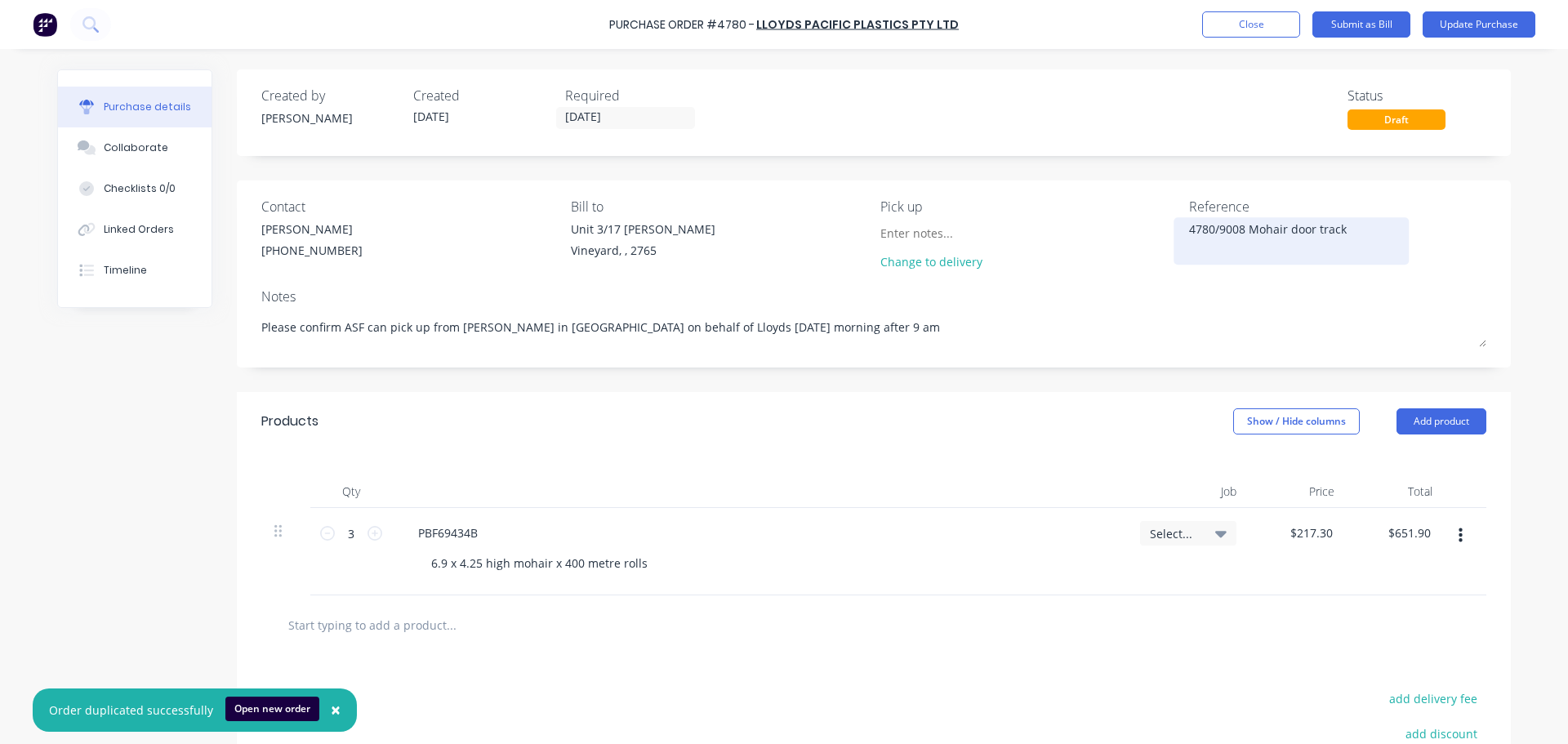
type textarea "4780/9008 Mohair door tracks"
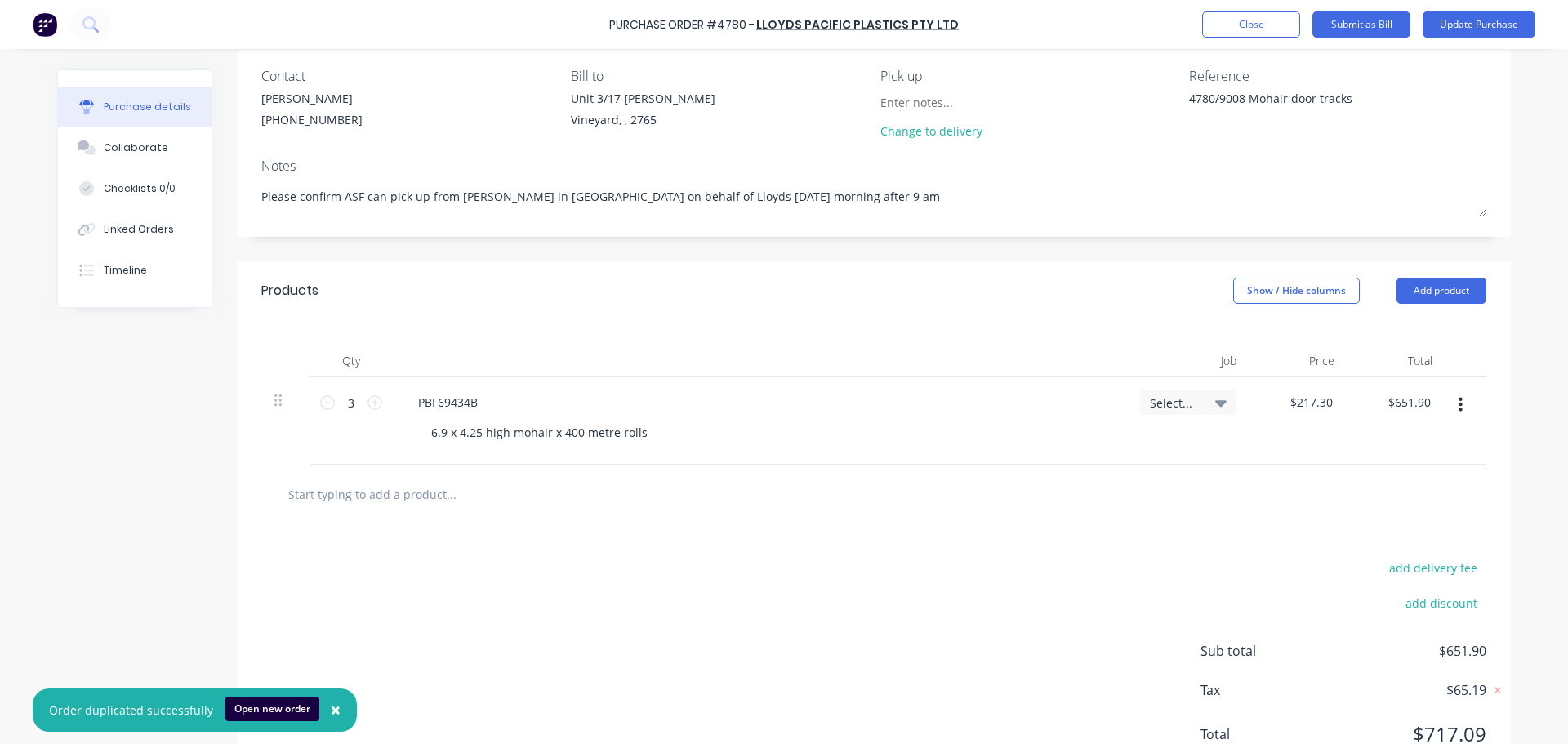
scroll to position [196, 0]
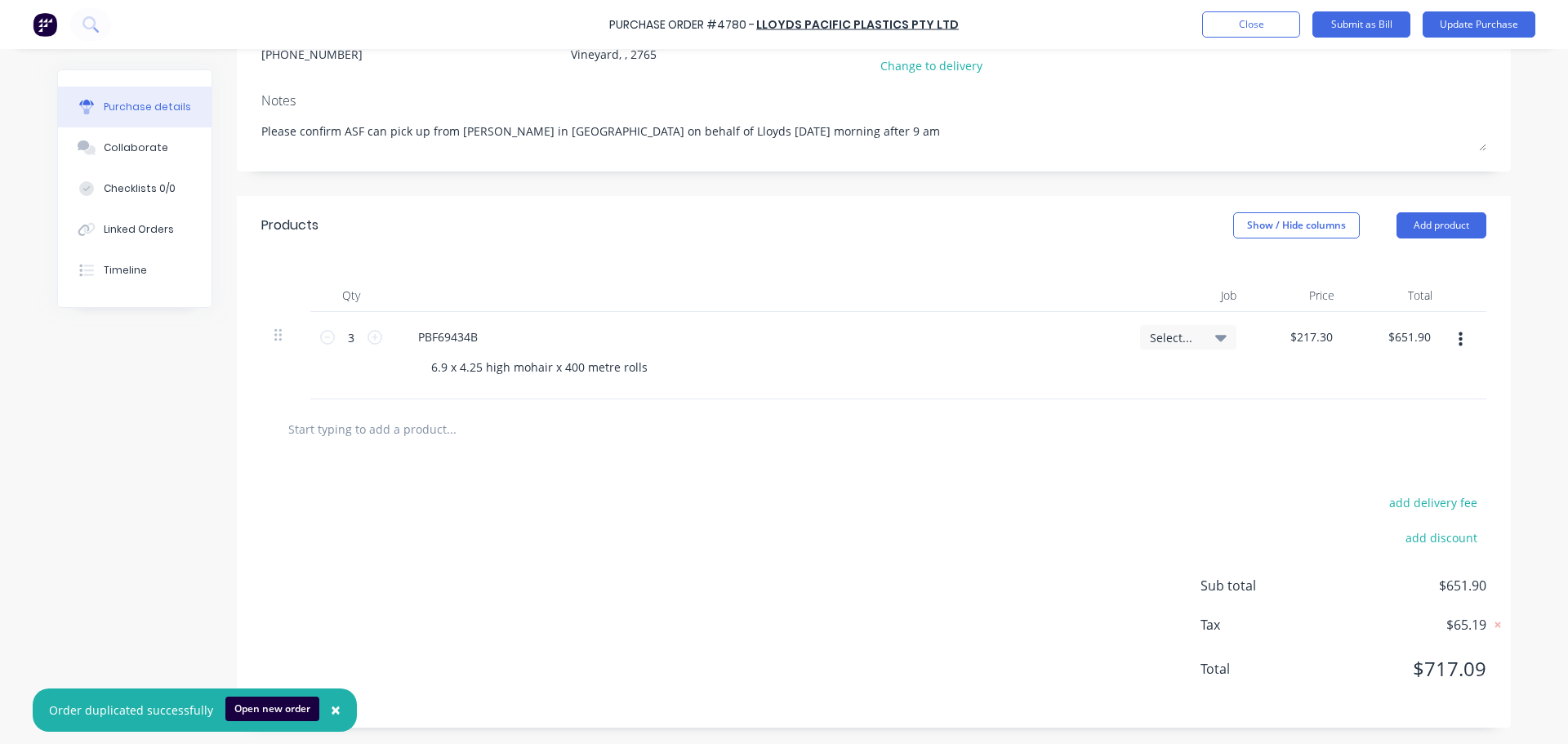
type textarea "x"
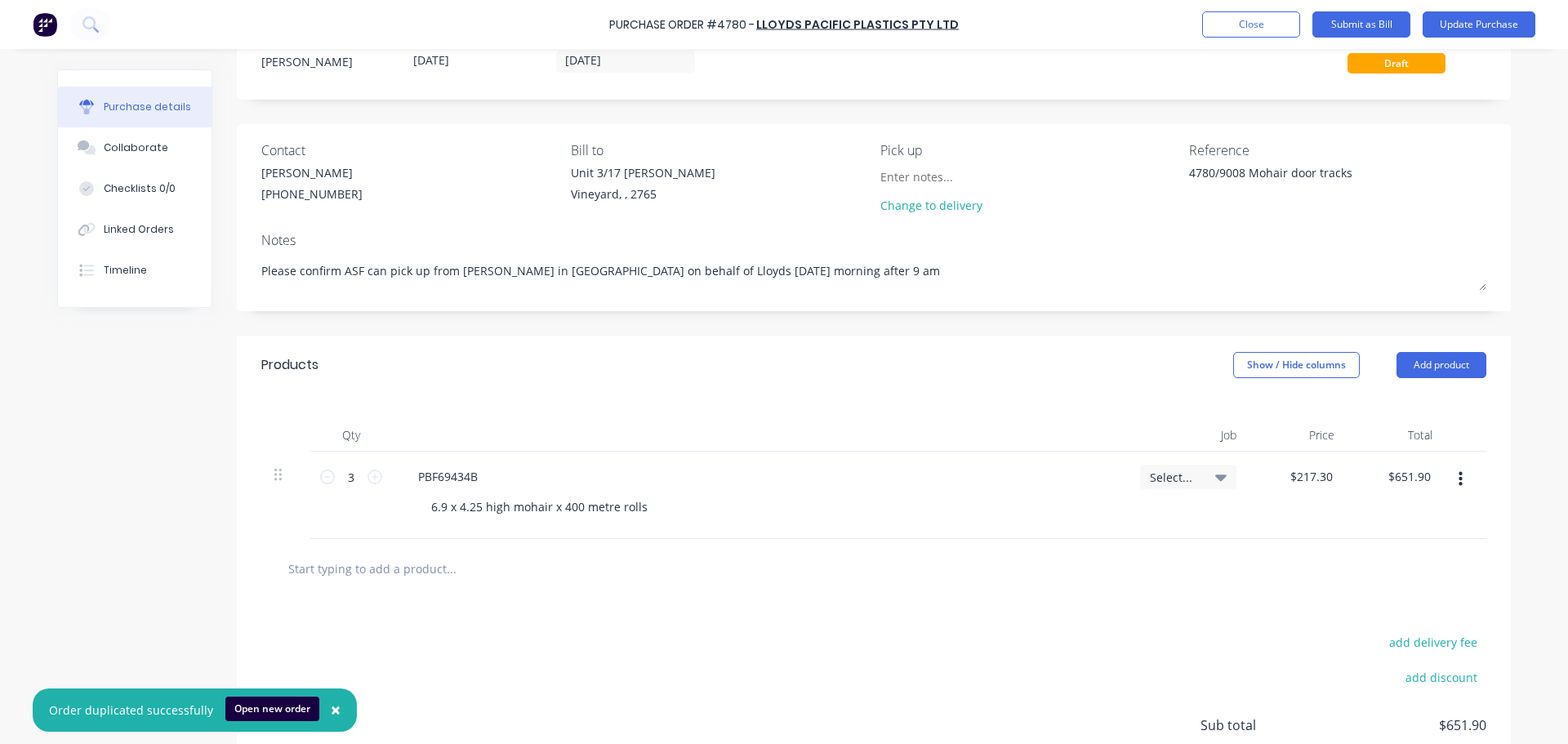
scroll to position [17, 0]
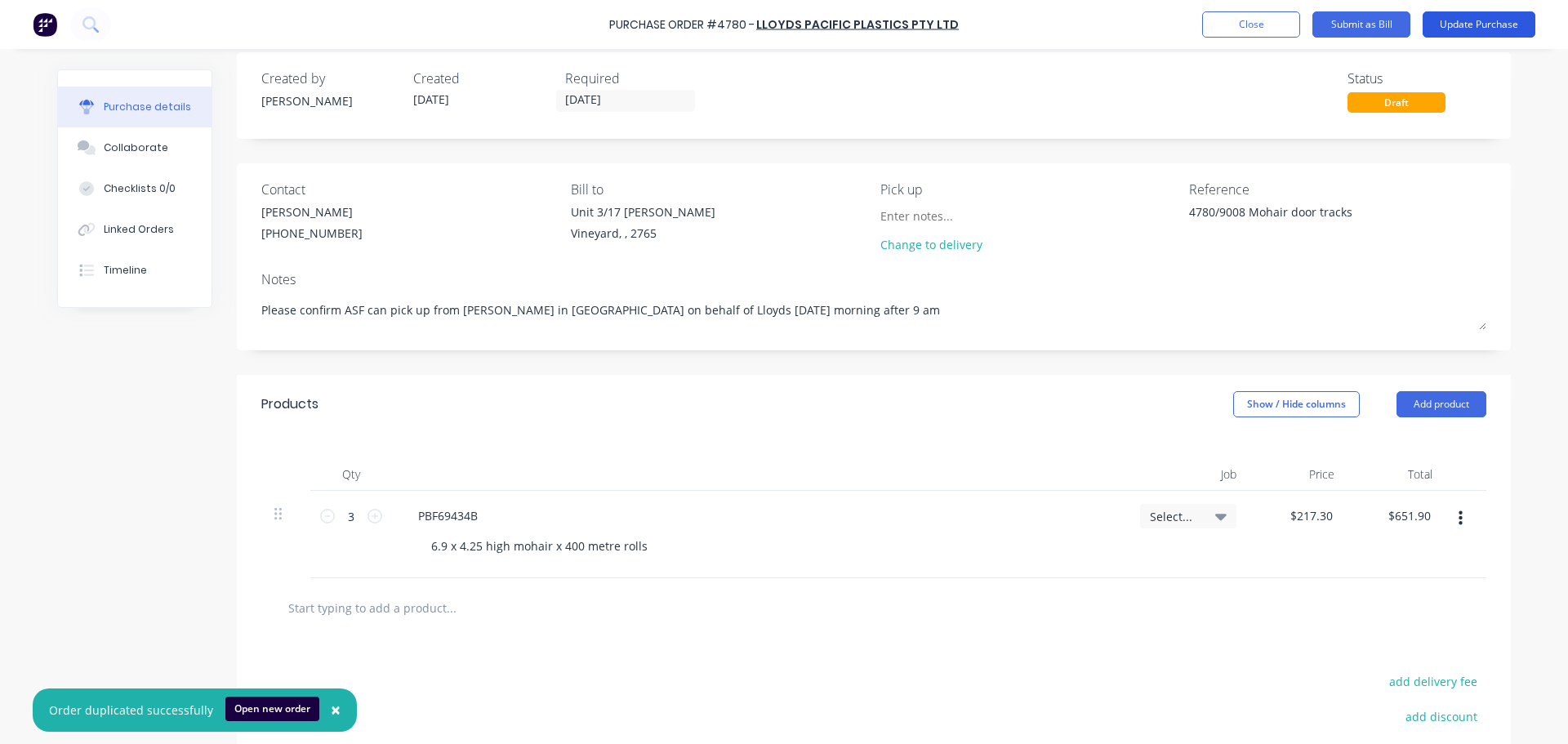
type textarea "4780/9008 Mohair door tracks"
type textarea "x"
type textarea "4780/9008 Mohair door tracks"
click at [1483, 29] on button "Update Purchase" at bounding box center [1479, 24] width 112 height 26
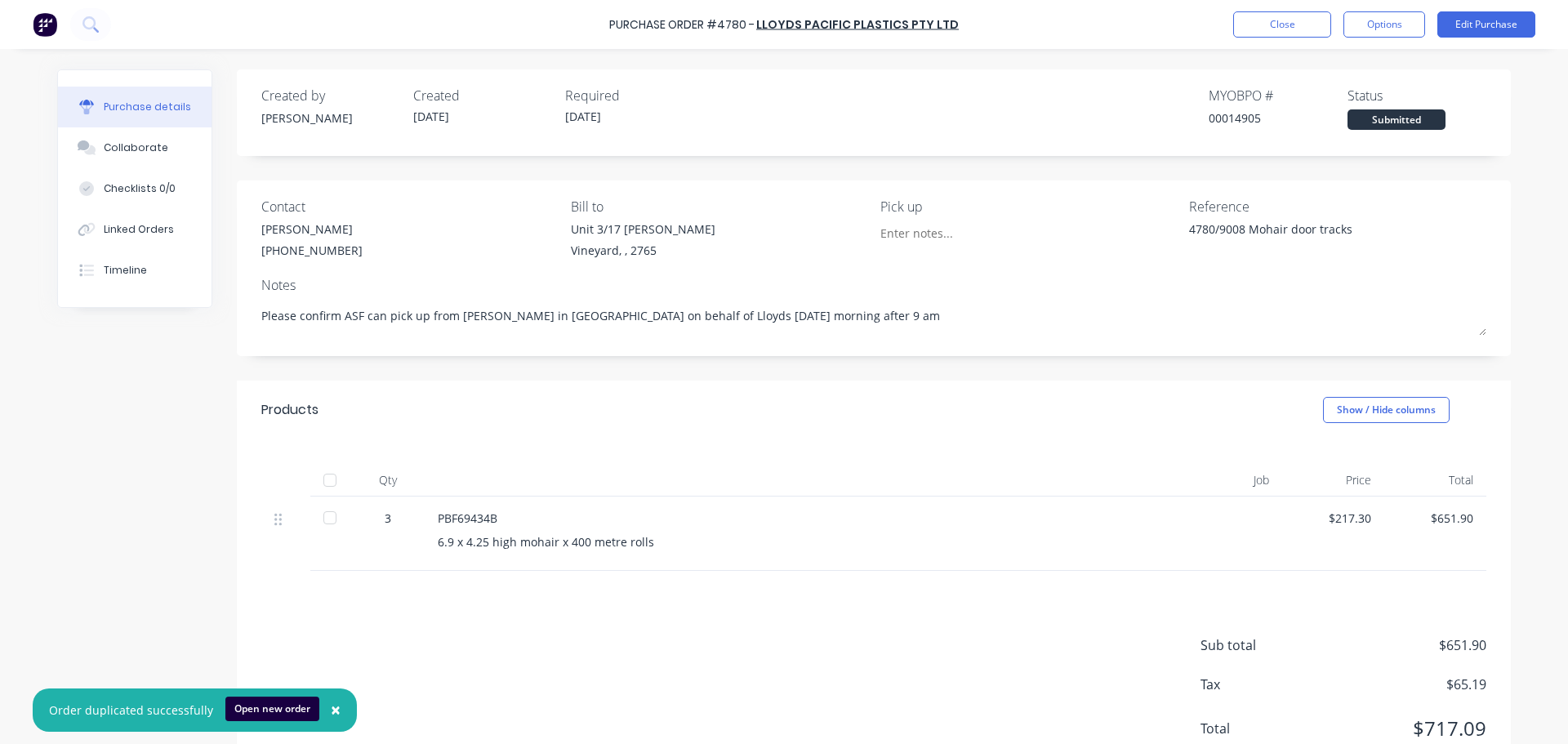
scroll to position [60, 0]
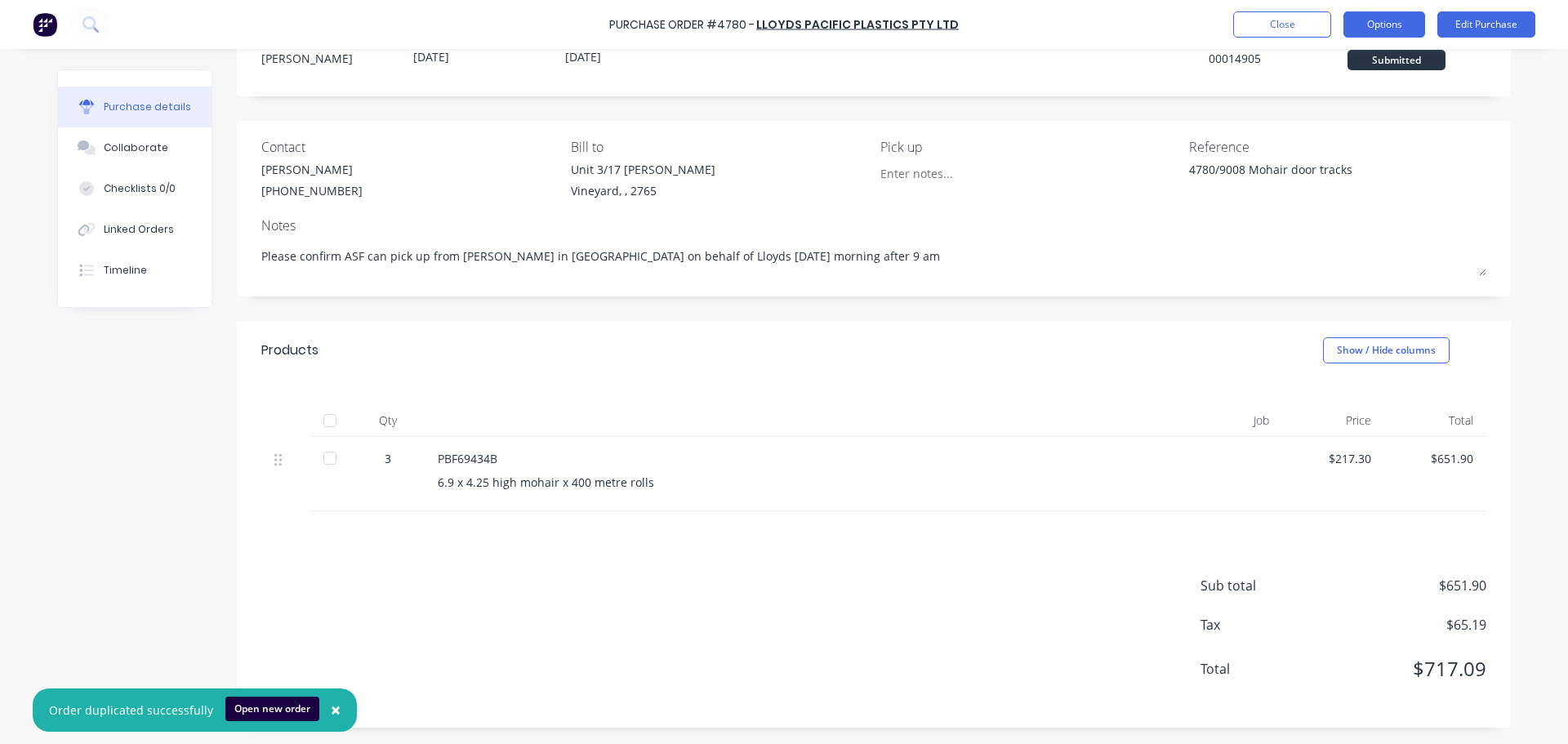
click at [1380, 26] on button "Options" at bounding box center [1384, 24] width 82 height 26
click at [1299, 65] on div "Print / Email" at bounding box center [1347, 66] width 125 height 23
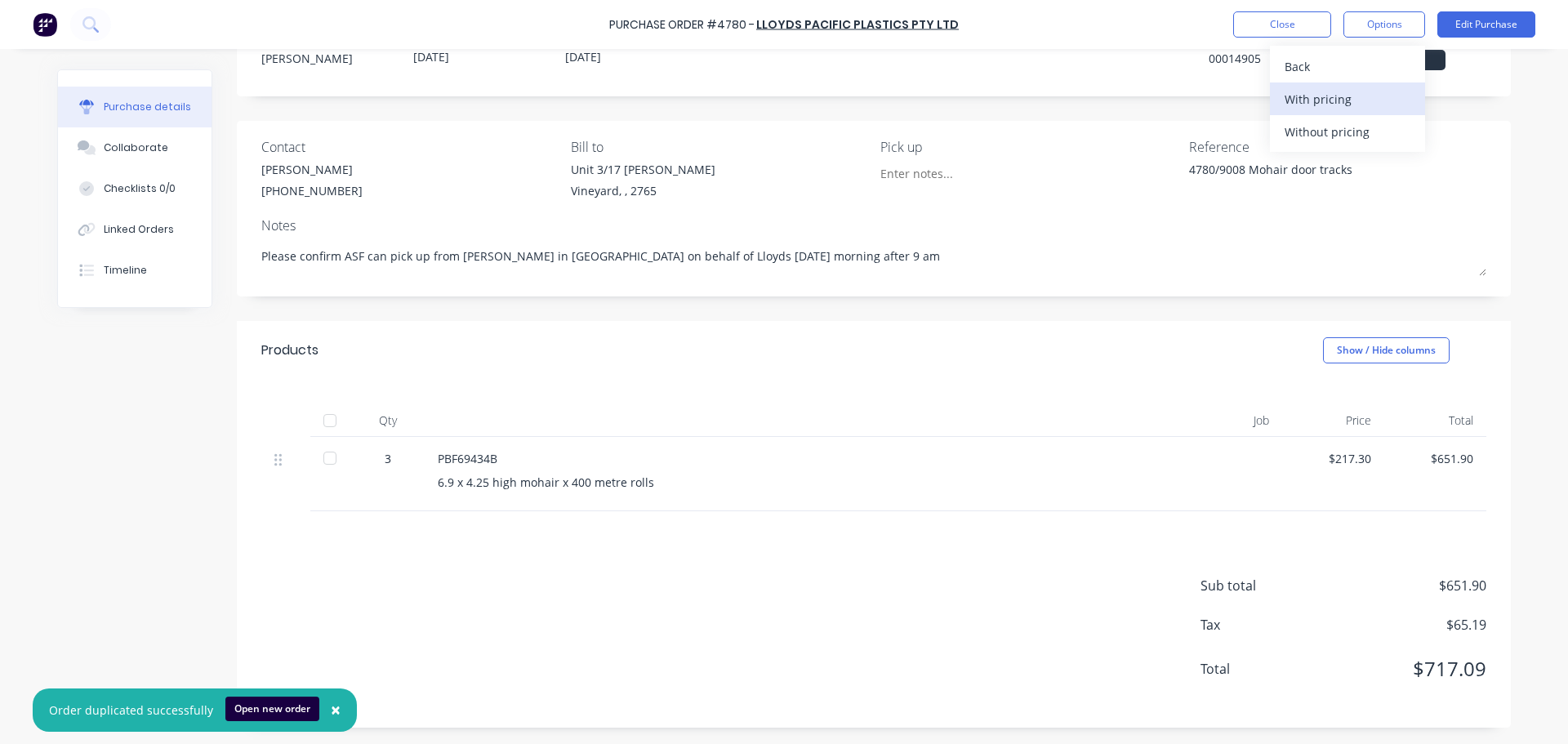
click at [1315, 92] on div "With pricing" at bounding box center [1347, 99] width 125 height 23
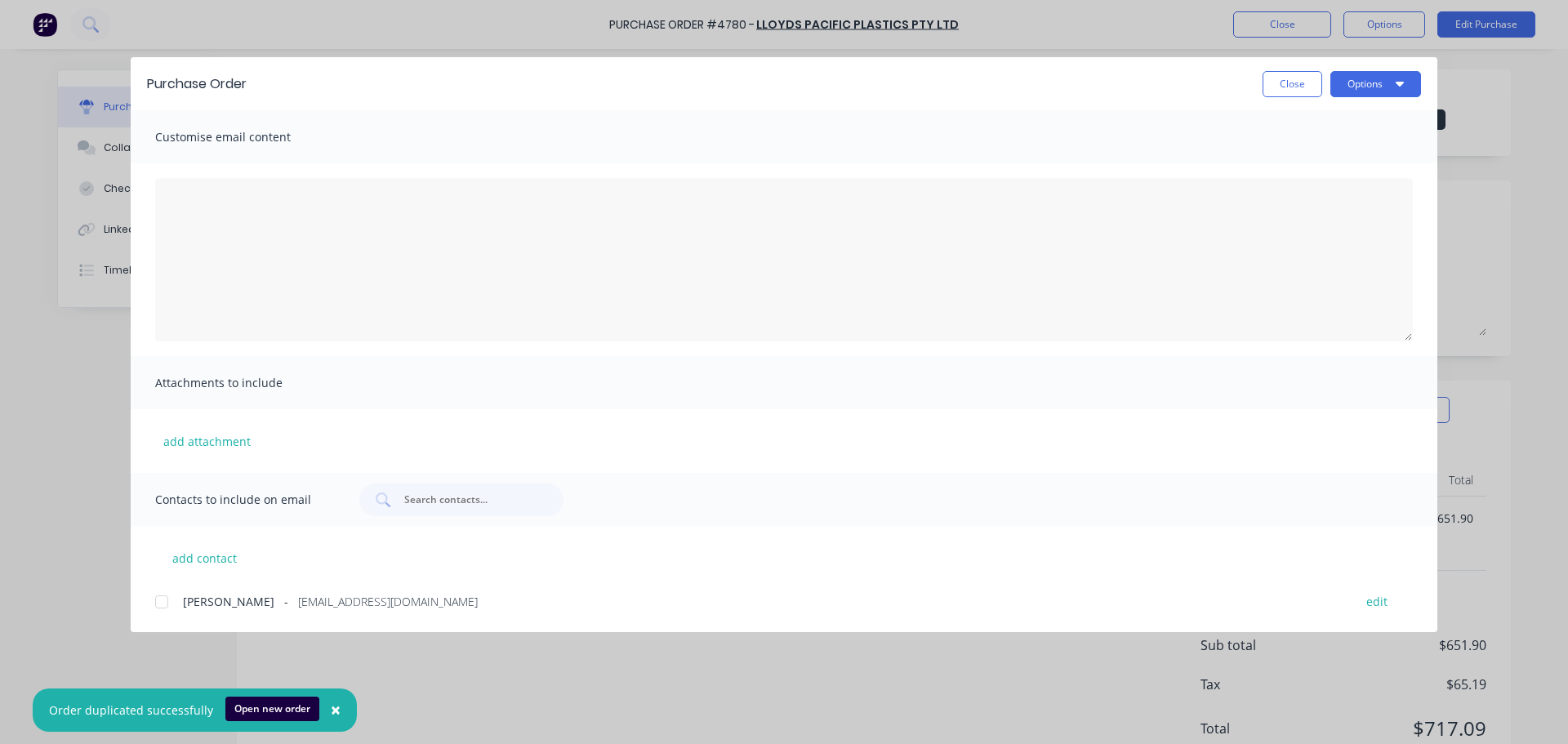
click at [158, 599] on div at bounding box center [161, 602] width 33 height 33
click at [1357, 83] on button "Options" at bounding box center [1376, 84] width 91 height 26
click at [1301, 192] on div "Email" at bounding box center [1343, 190] width 125 height 23
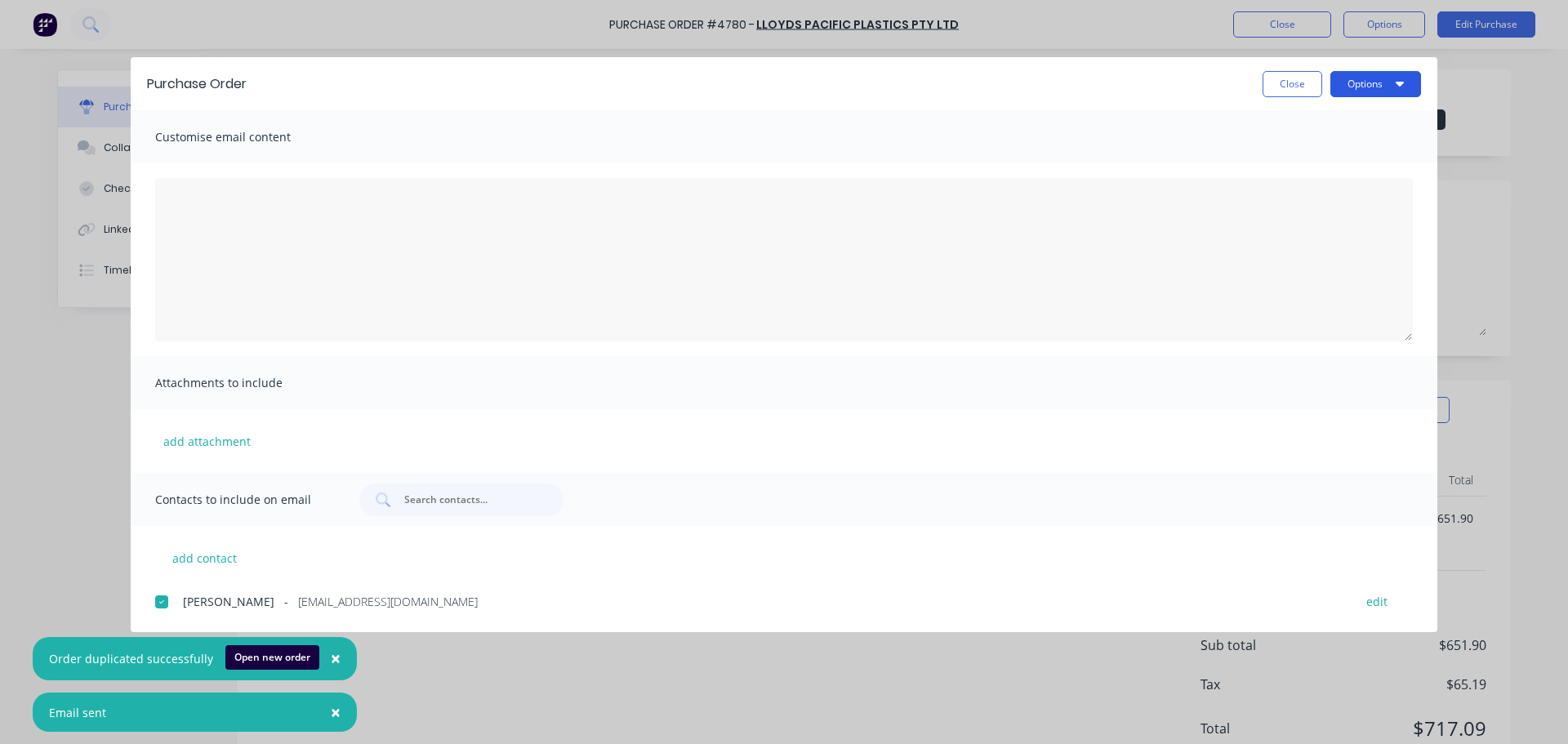
click at [1371, 78] on button "Options" at bounding box center [1376, 84] width 91 height 26
click at [1296, 153] on div "Print" at bounding box center [1343, 157] width 125 height 23
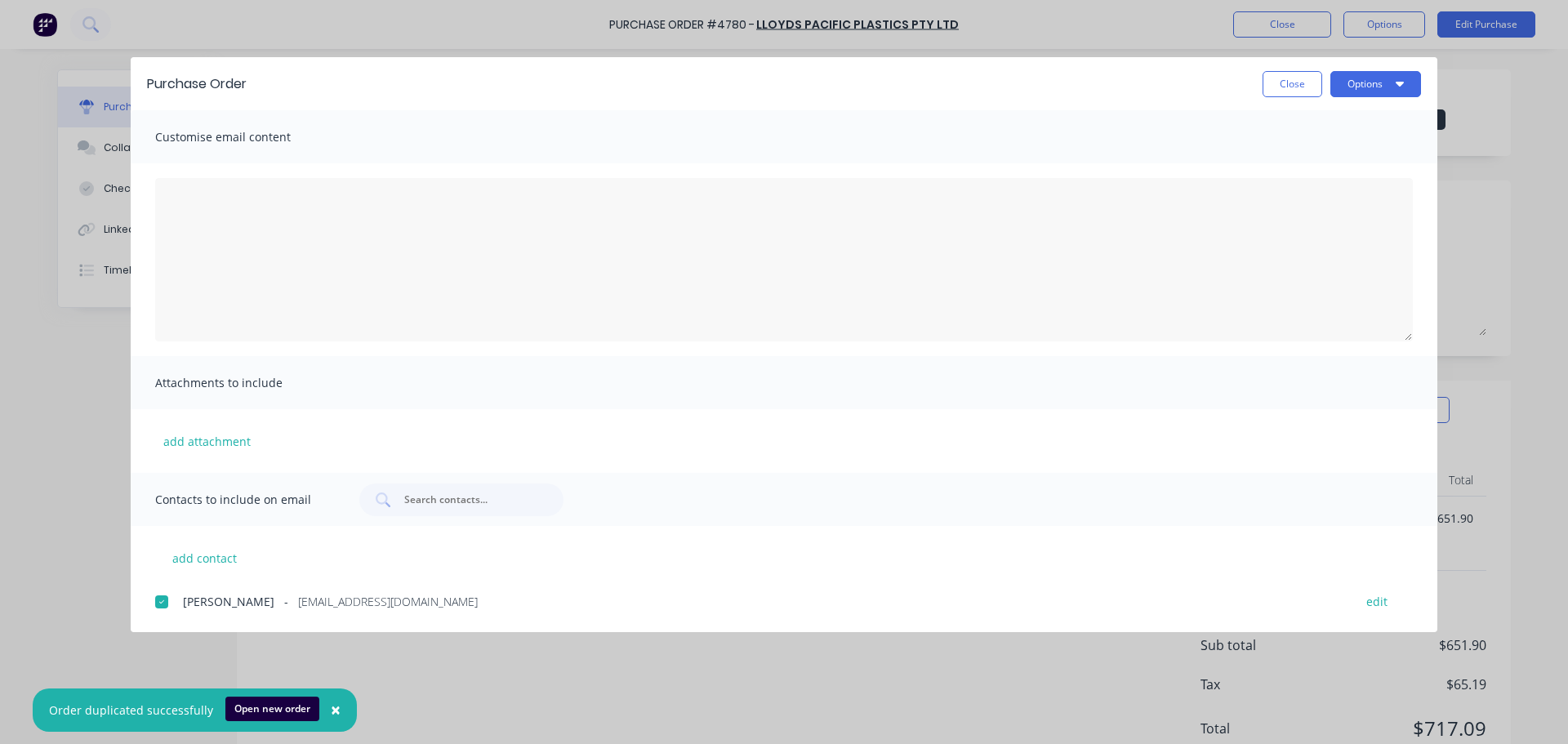
type textarea "x"
